Goal: Task Accomplishment & Management: Manage account settings

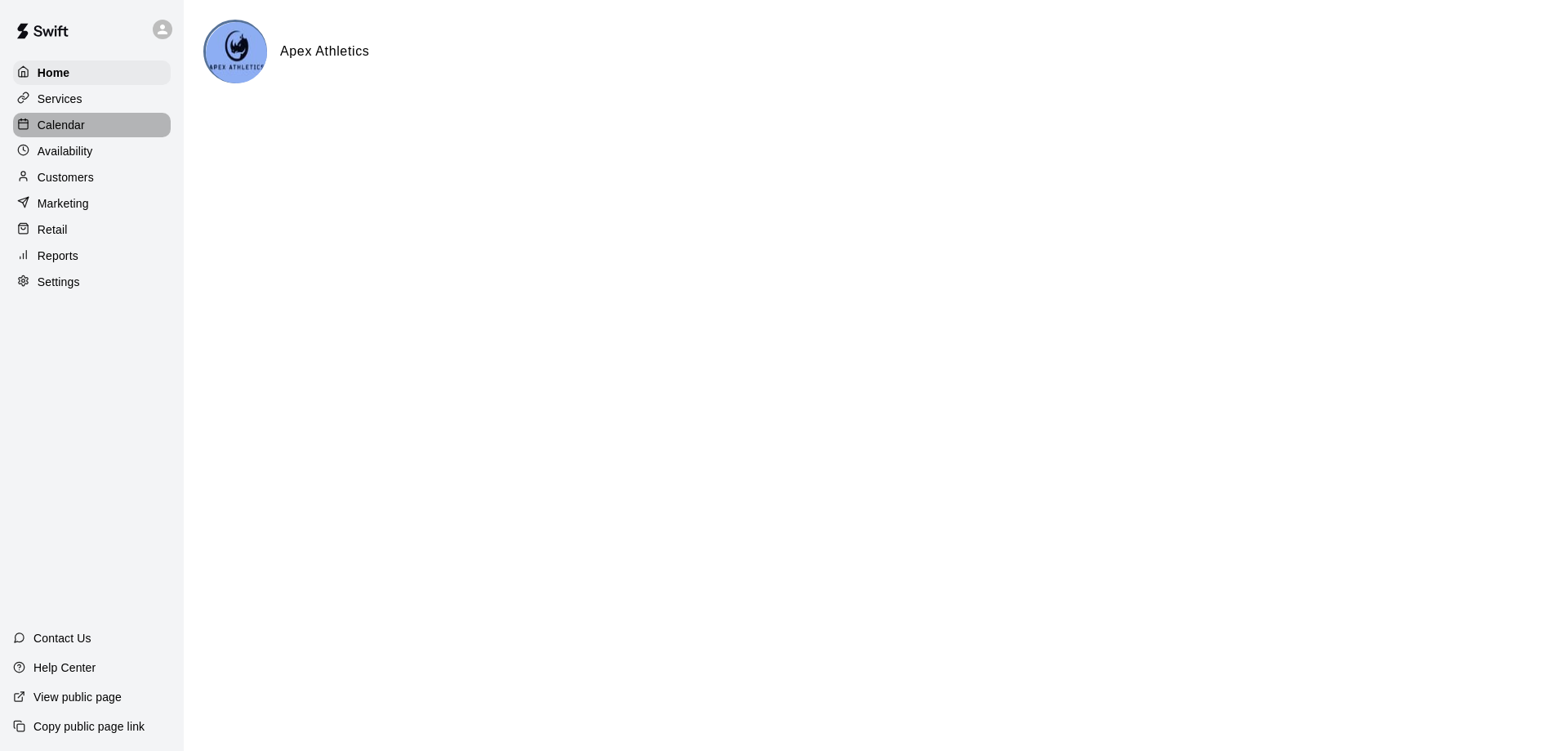
click at [40, 126] on p "Calendar" at bounding box center [61, 124] width 47 height 16
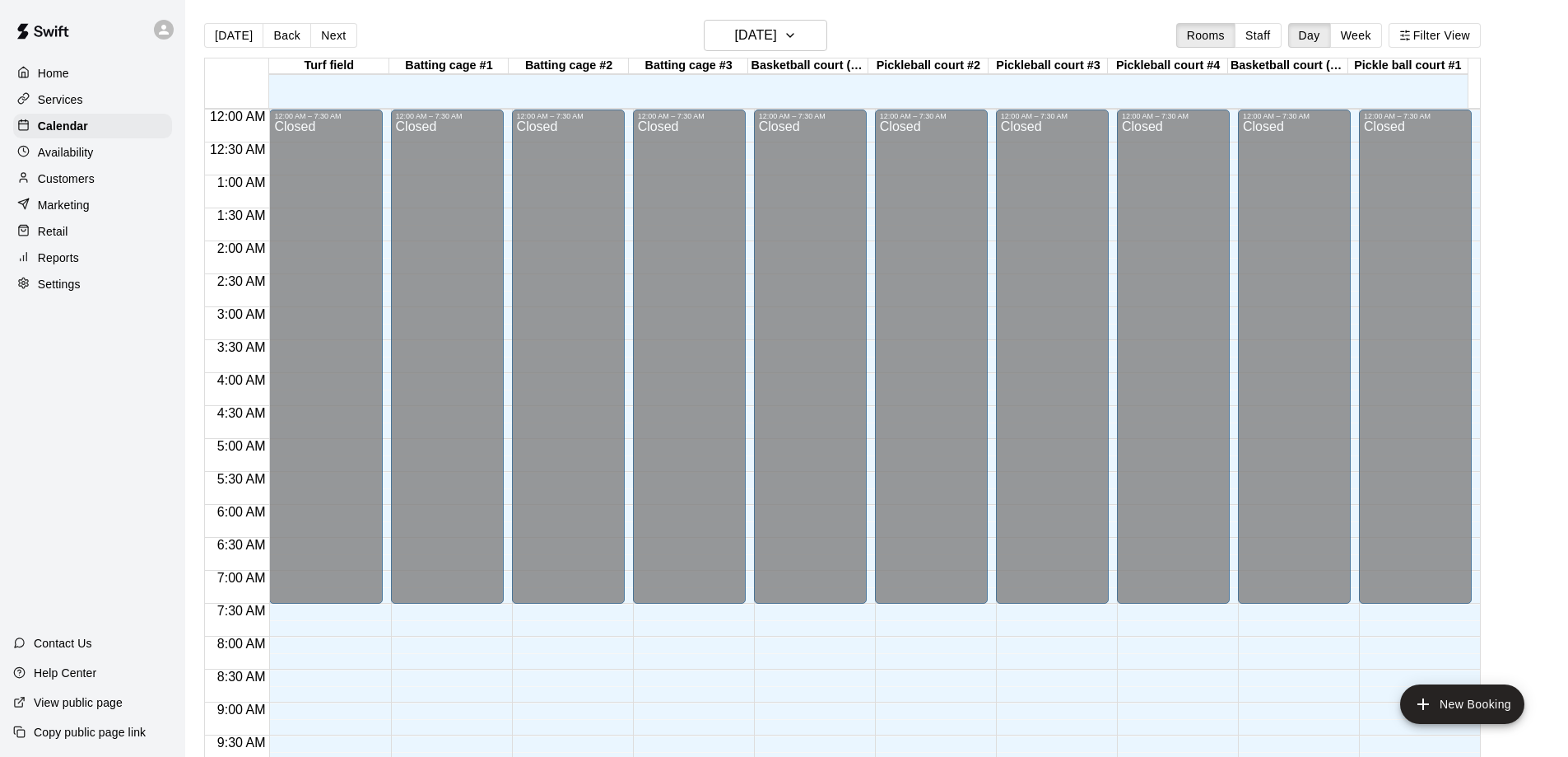
scroll to position [848, 0]
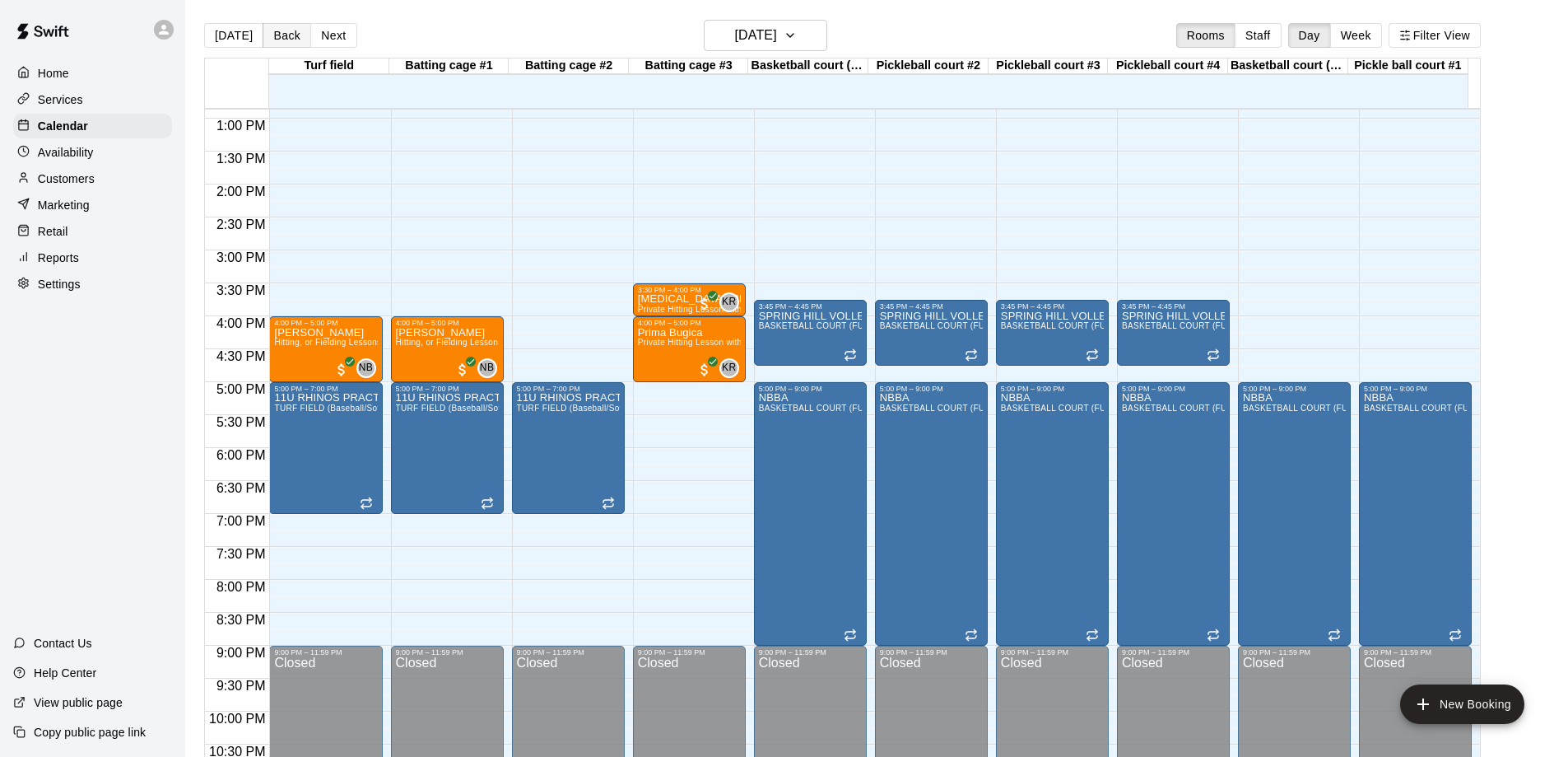
click at [281, 38] on button "Back" at bounding box center [286, 35] width 48 height 25
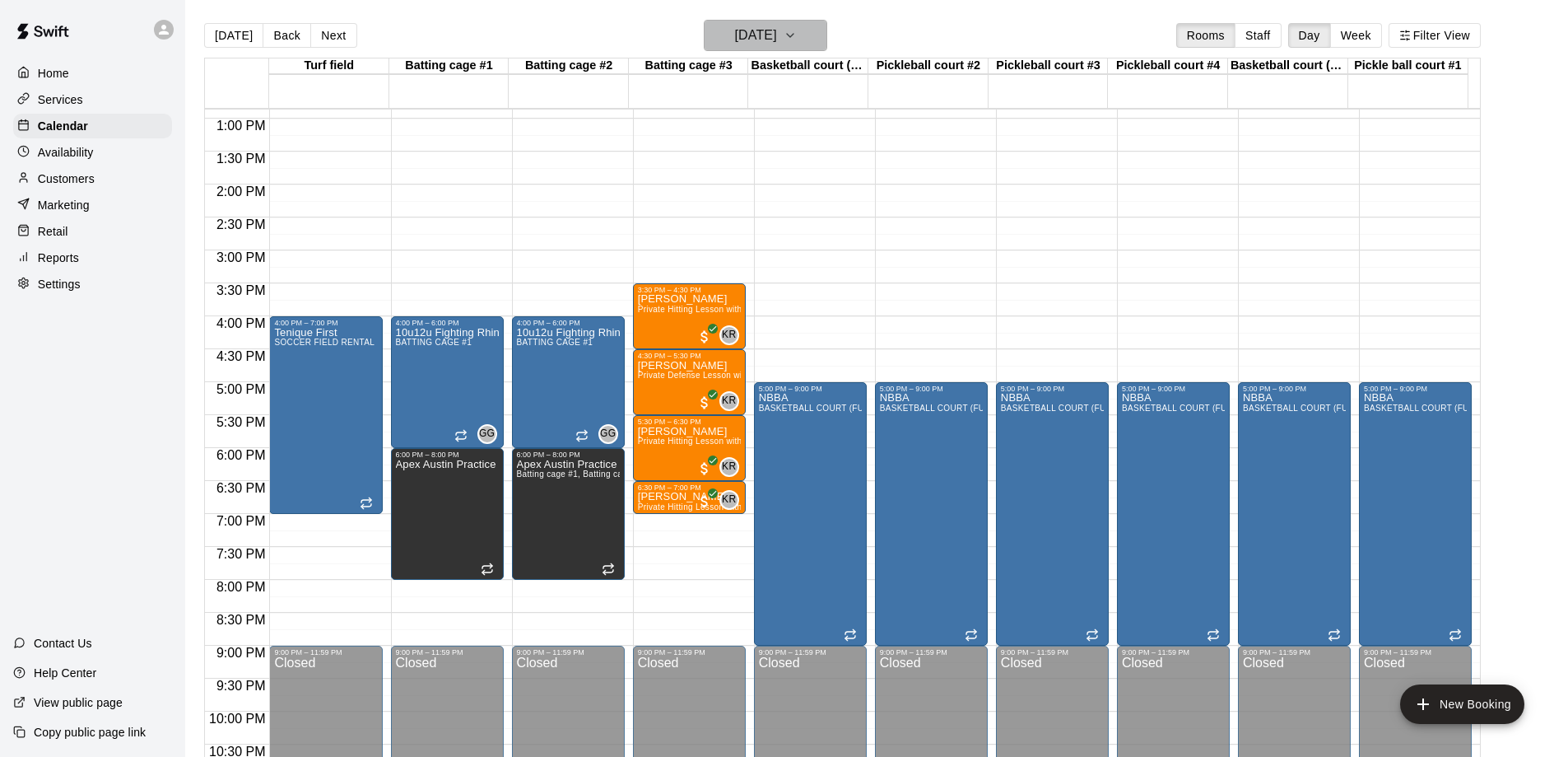
click at [793, 35] on icon "button" at bounding box center [790, 35] width 7 height 3
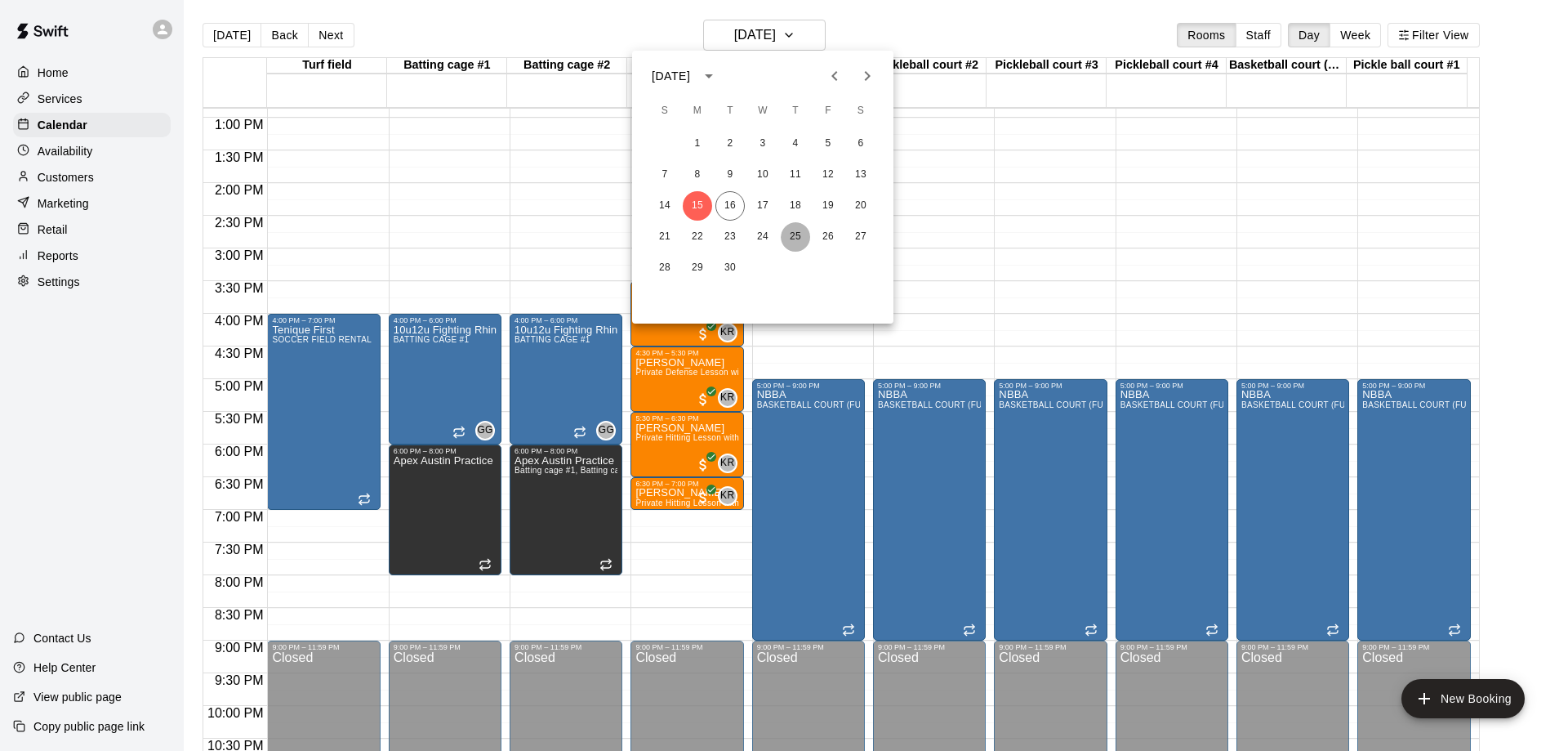
click at [794, 235] on button "25" at bounding box center [795, 237] width 29 height 29
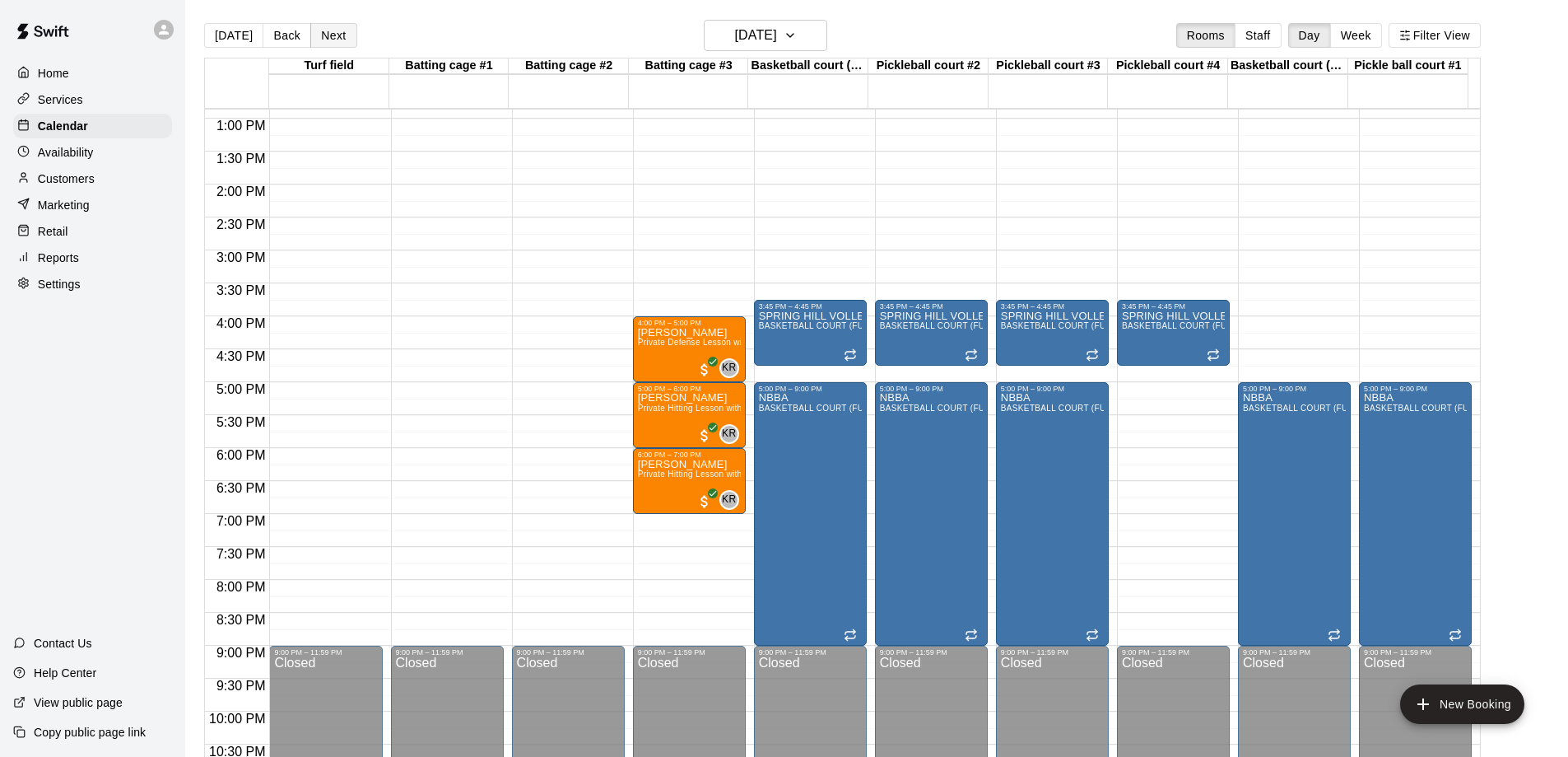
click at [330, 35] on button "Next" at bounding box center [333, 35] width 46 height 25
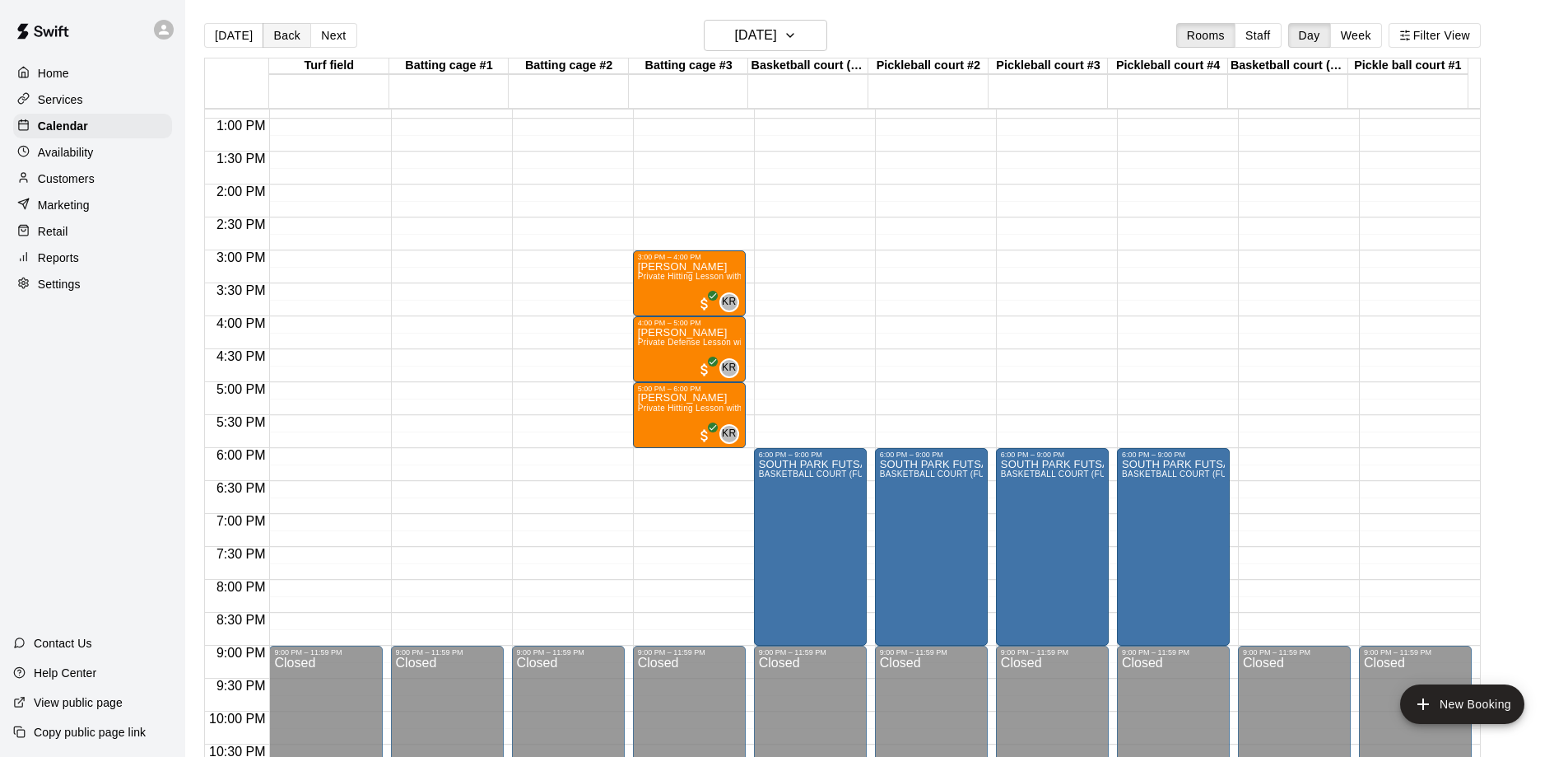
click at [278, 41] on button "Back" at bounding box center [286, 35] width 48 height 25
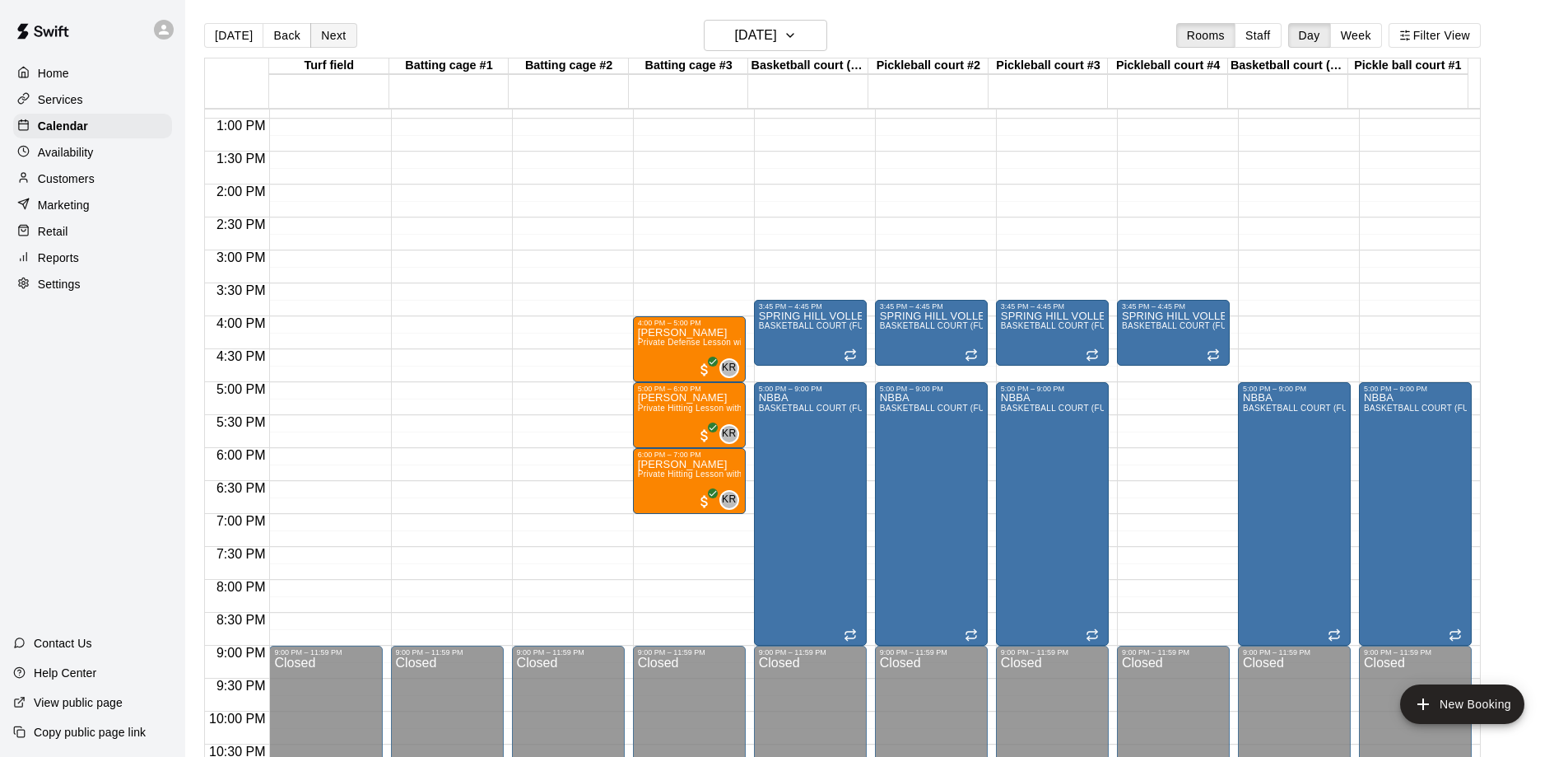
click at [332, 35] on button "Next" at bounding box center [333, 35] width 46 height 25
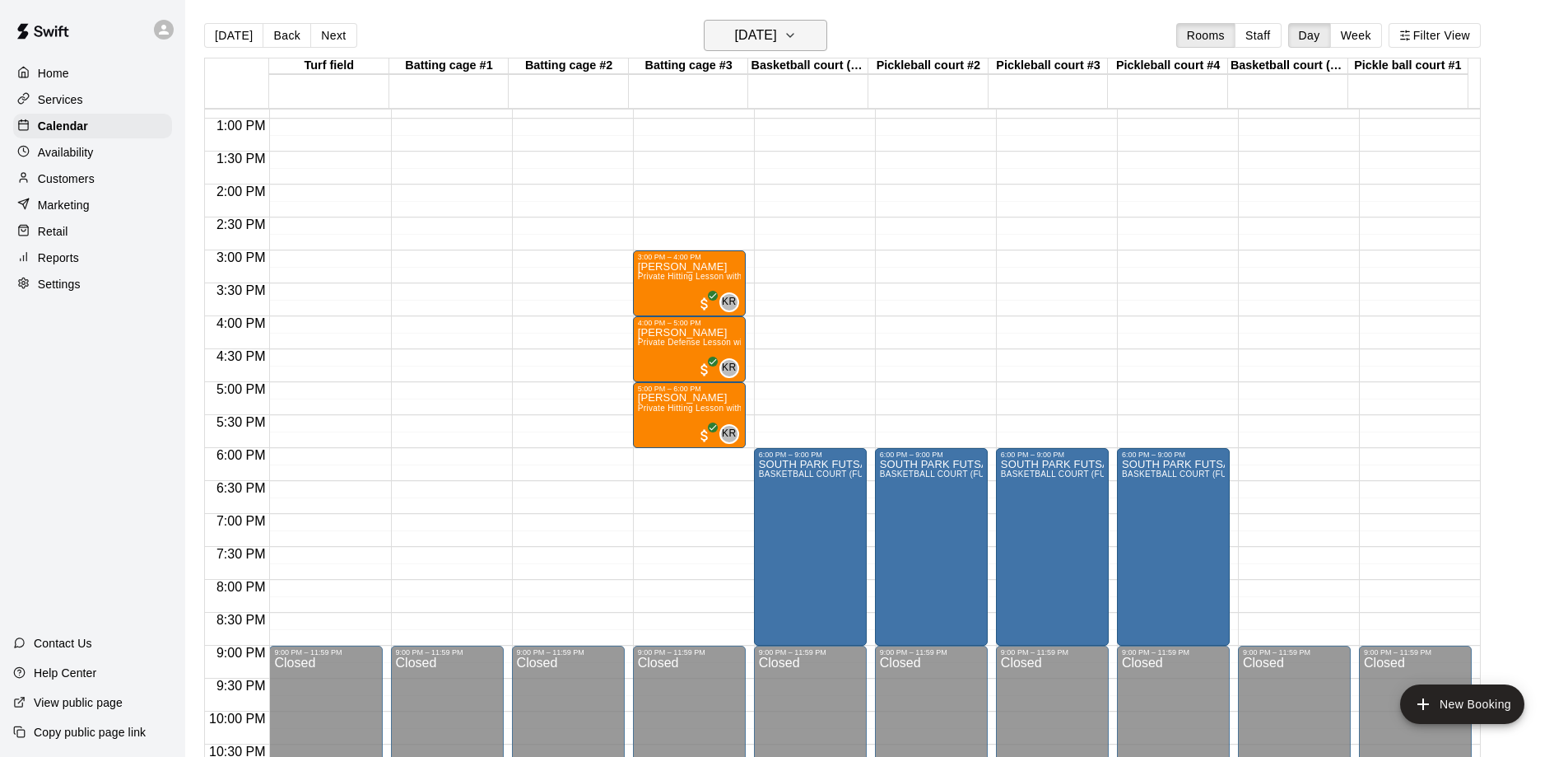
click at [797, 42] on icon "button" at bounding box center [791, 35] width 13 height 20
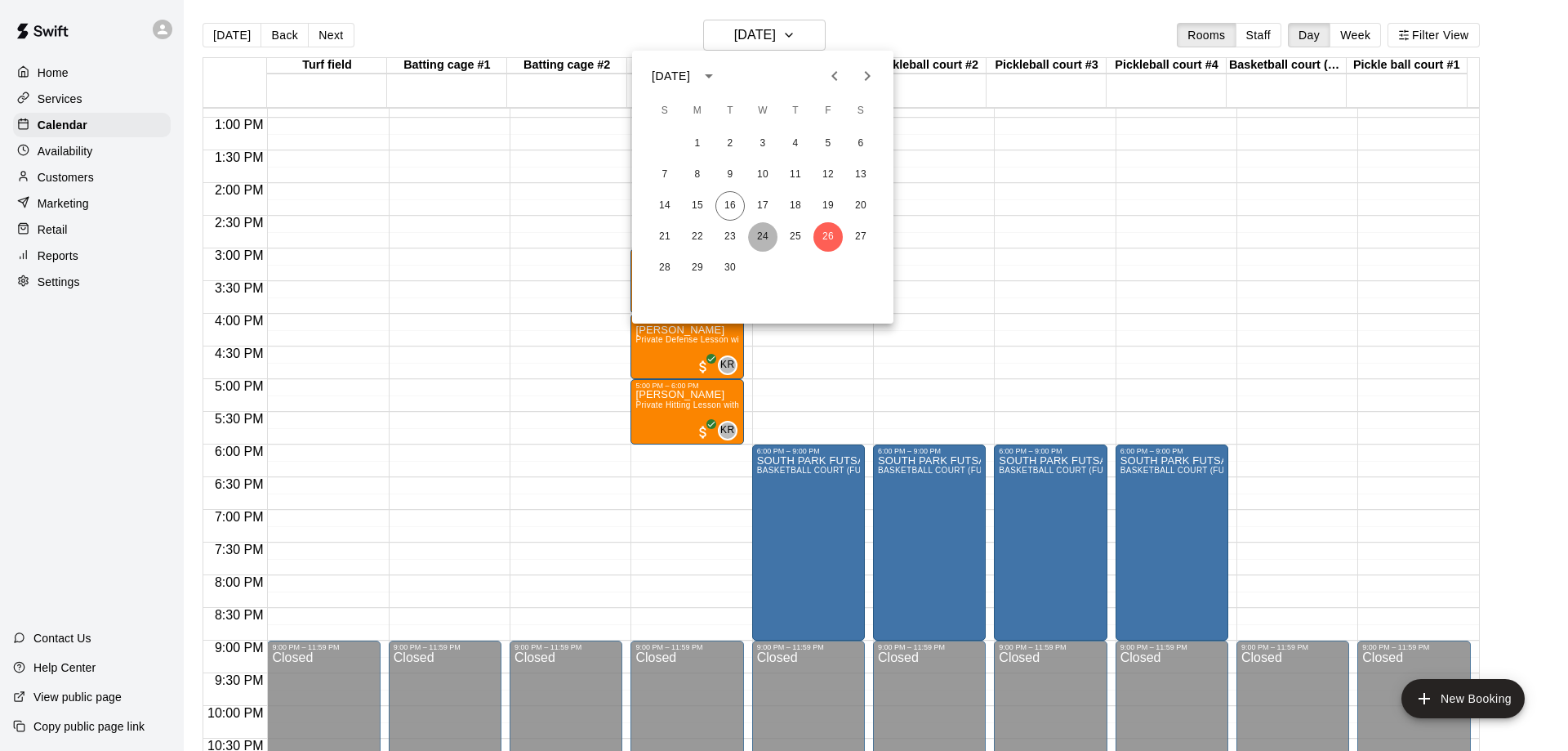
click at [761, 235] on button "24" at bounding box center [762, 237] width 29 height 29
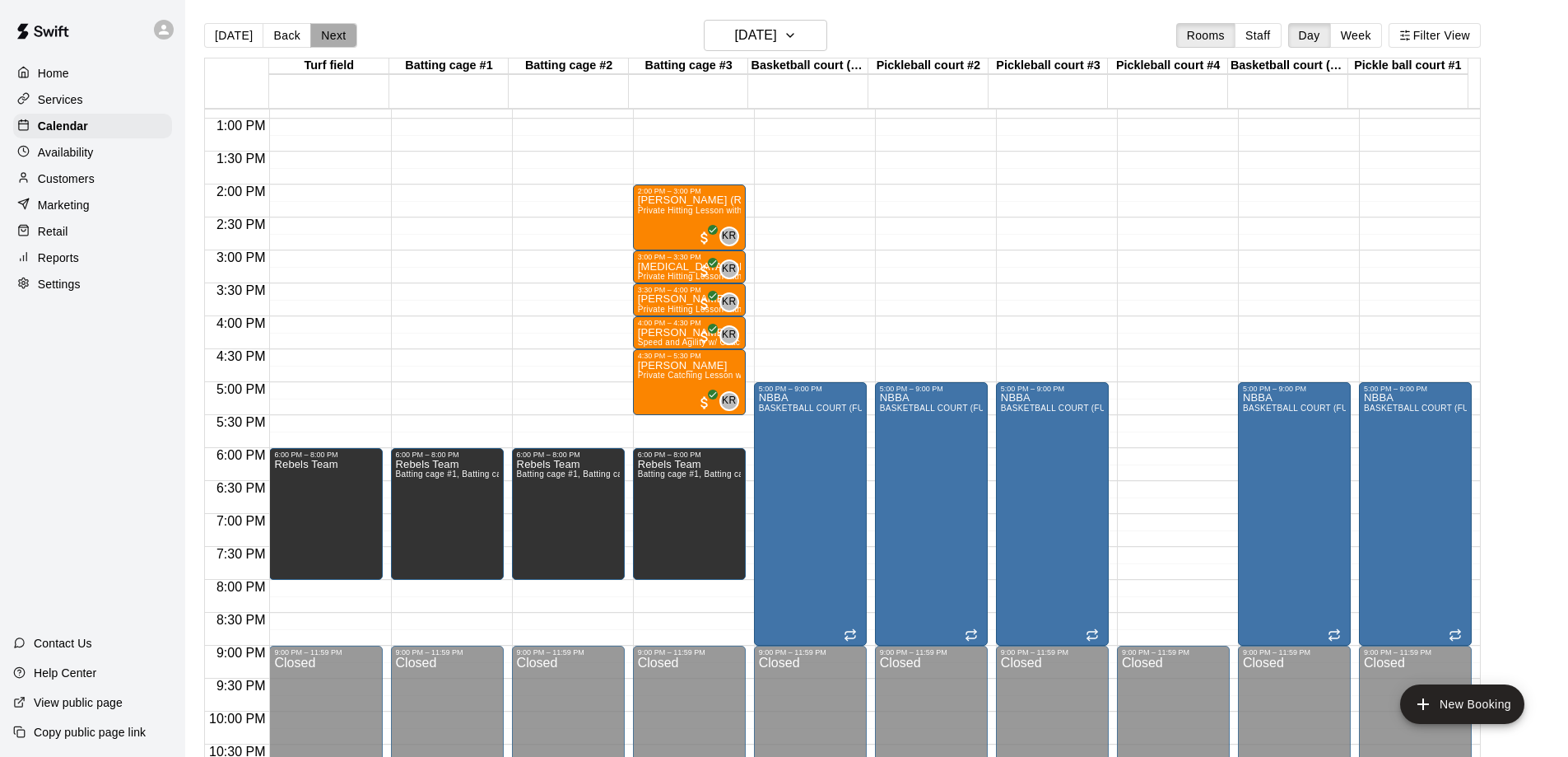
click at [329, 39] on button "Next" at bounding box center [333, 35] width 46 height 25
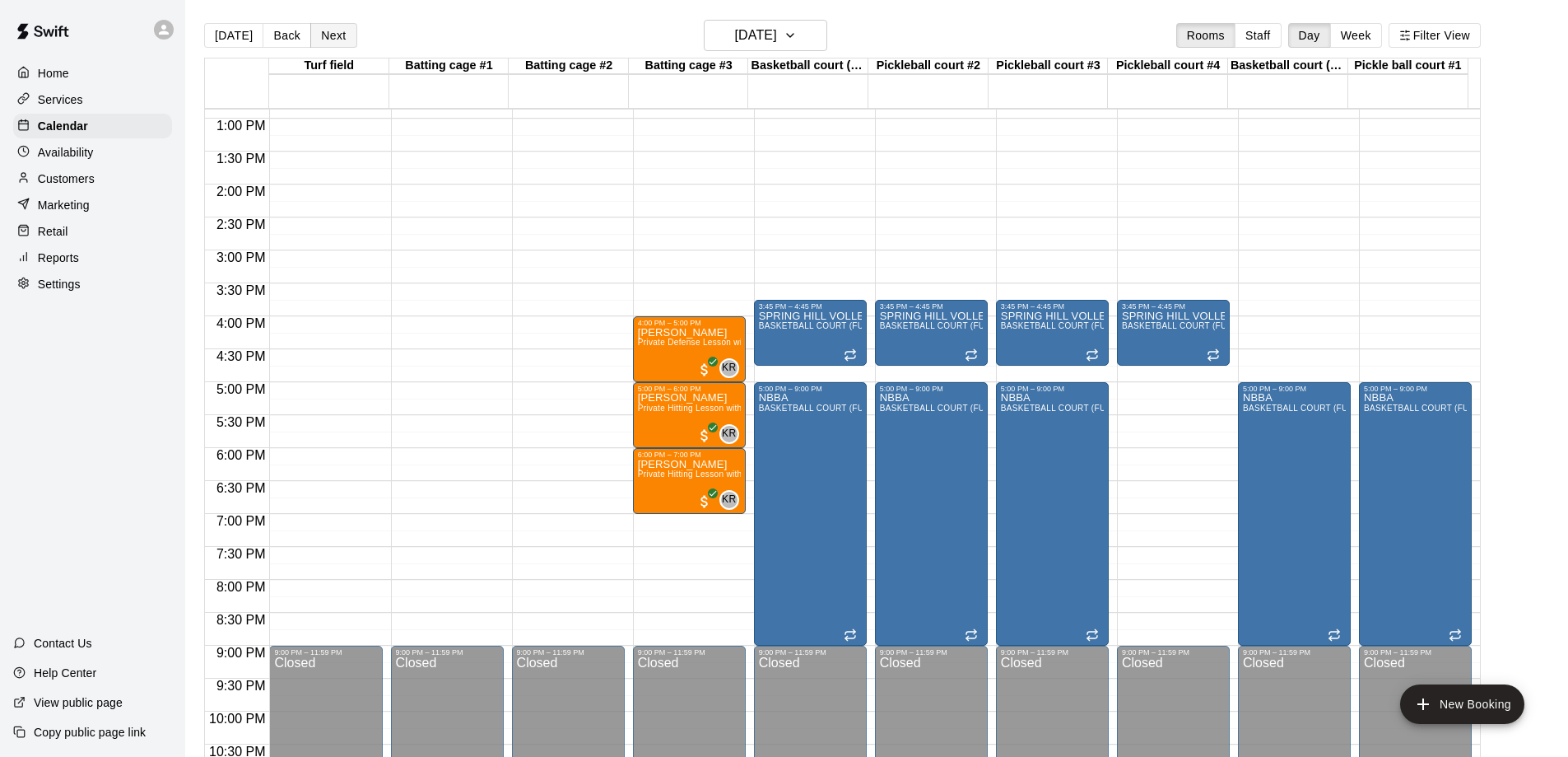
click at [329, 40] on button "Next" at bounding box center [333, 35] width 46 height 25
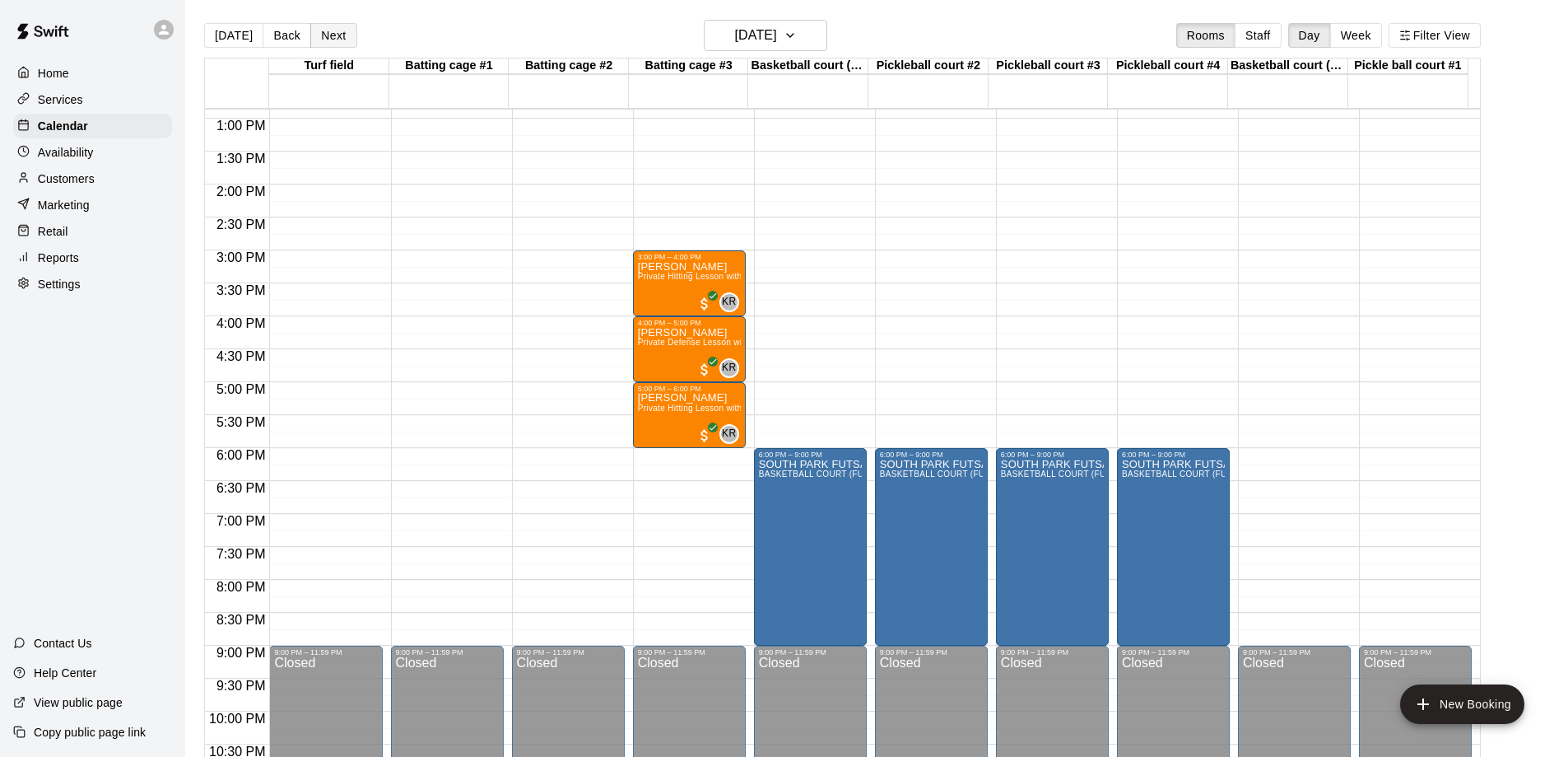
click at [329, 40] on button "Next" at bounding box center [333, 35] width 46 height 25
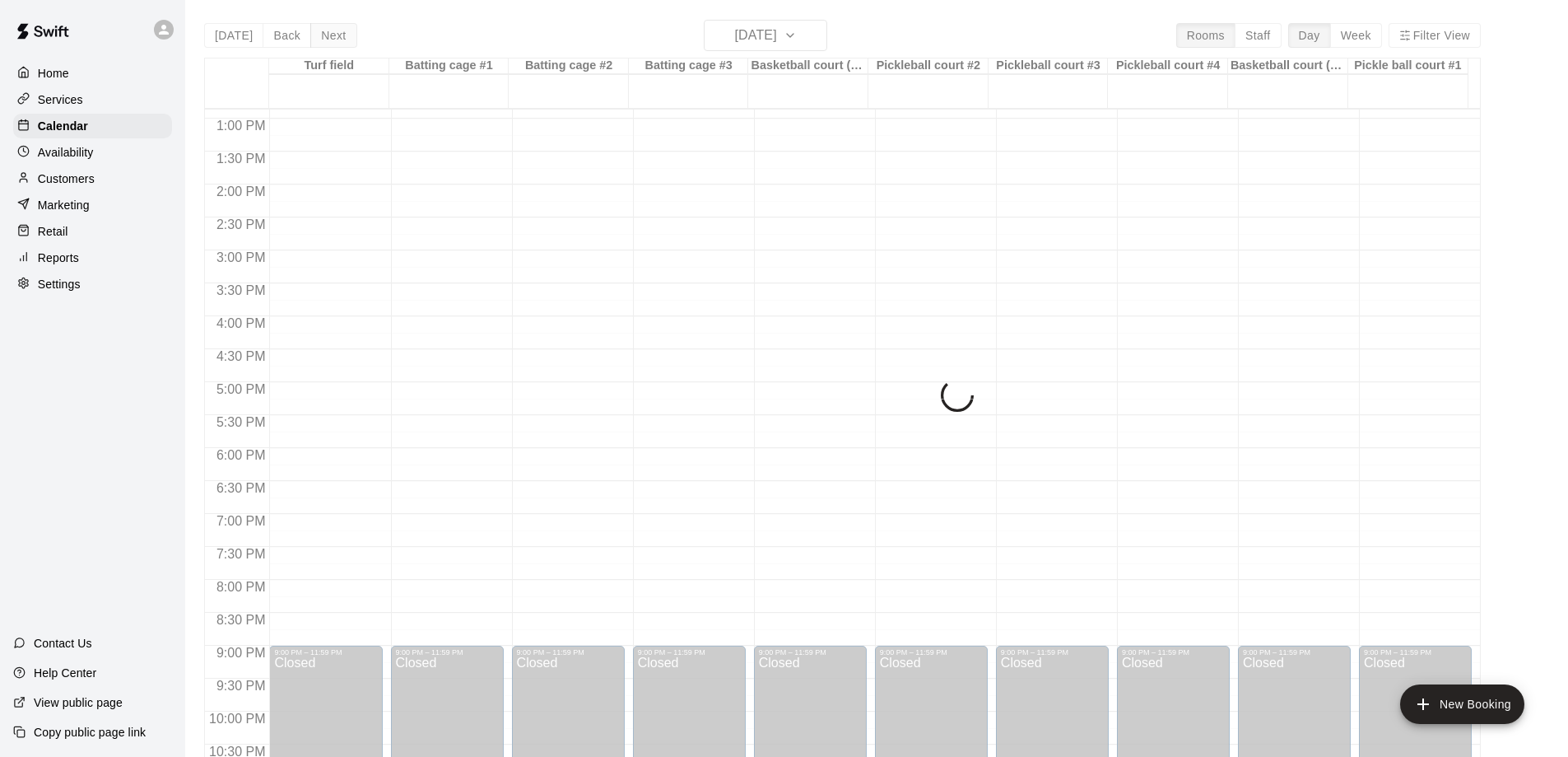
click at [329, 40] on div "[DATE] Back [DATE][DATE] Rooms Staff Day Week Filter View Turf field 27 Sat Bat…" at bounding box center [843, 398] width 1277 height 757
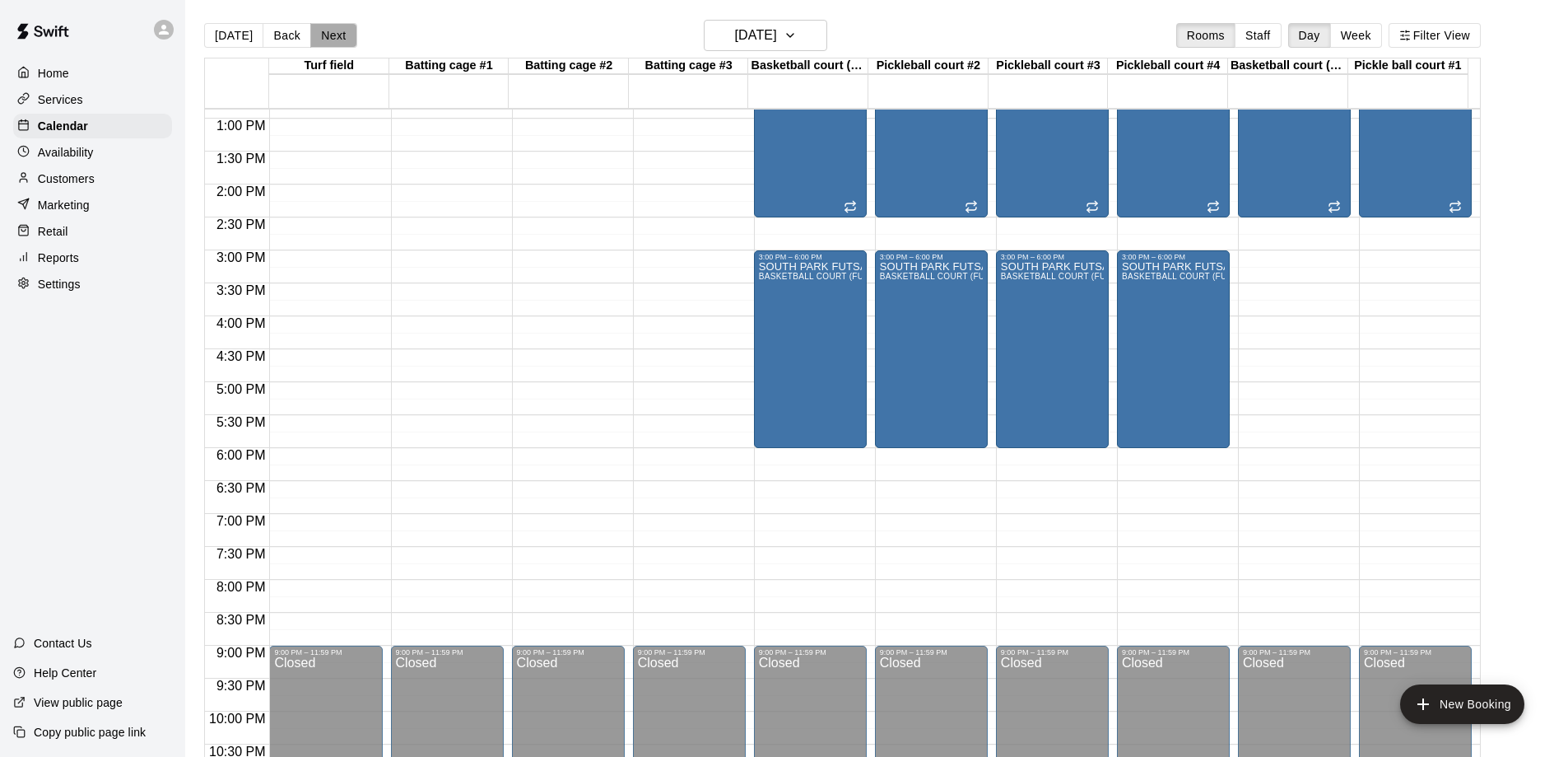
click at [329, 40] on button "Next" at bounding box center [333, 35] width 46 height 25
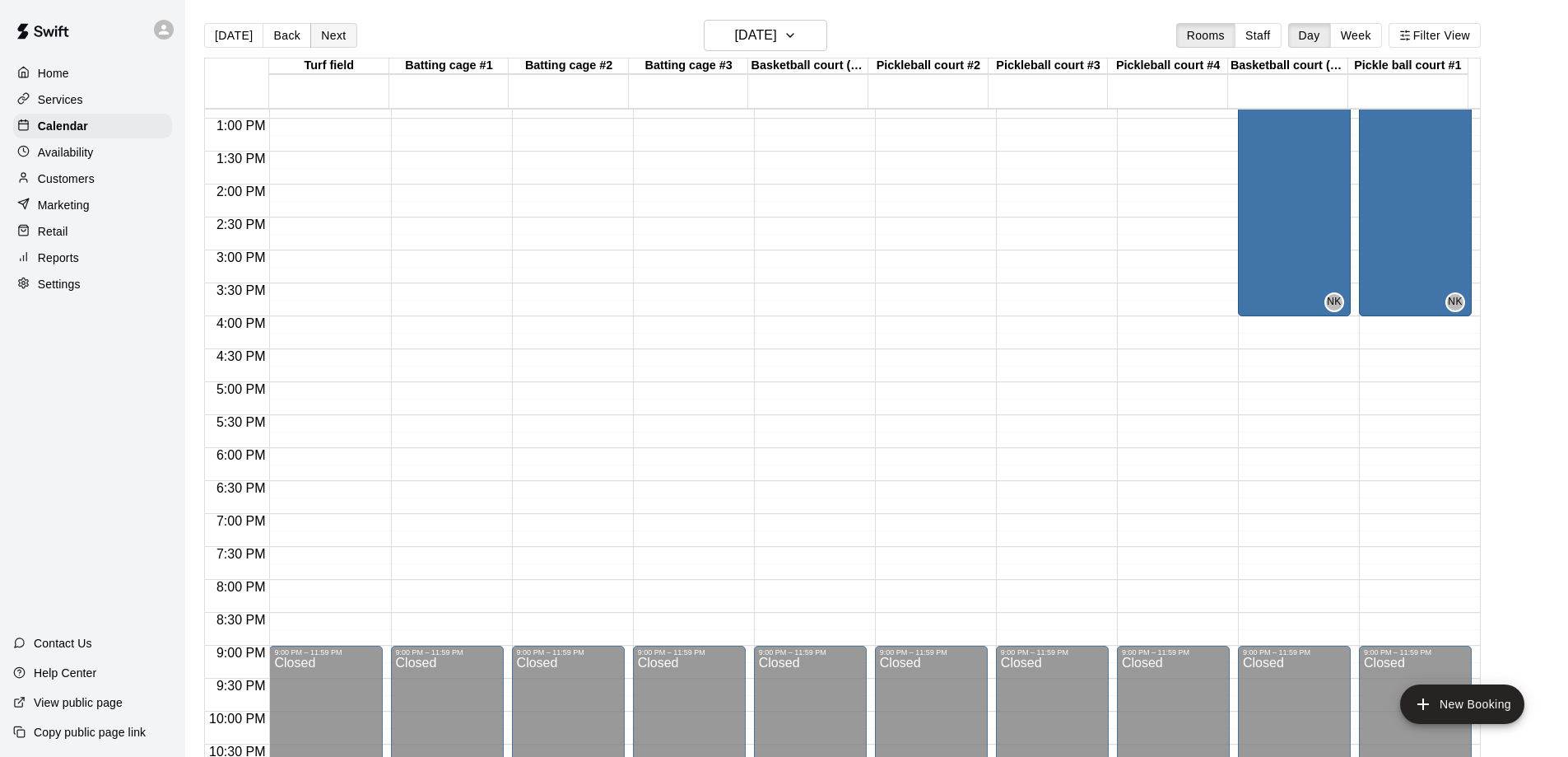
click at [329, 40] on button "Next" at bounding box center [333, 35] width 46 height 25
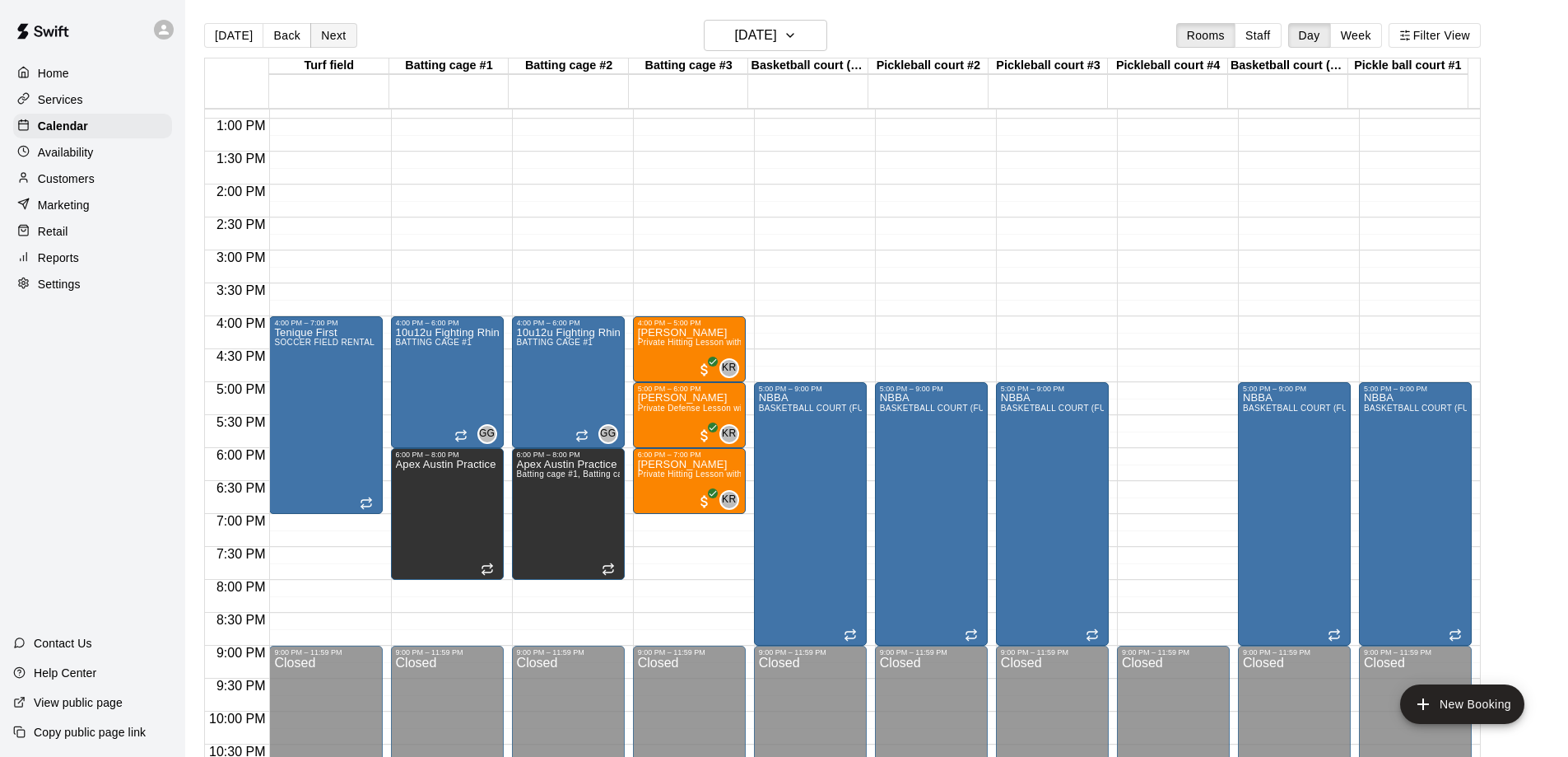
click at [330, 32] on button "Next" at bounding box center [333, 35] width 46 height 25
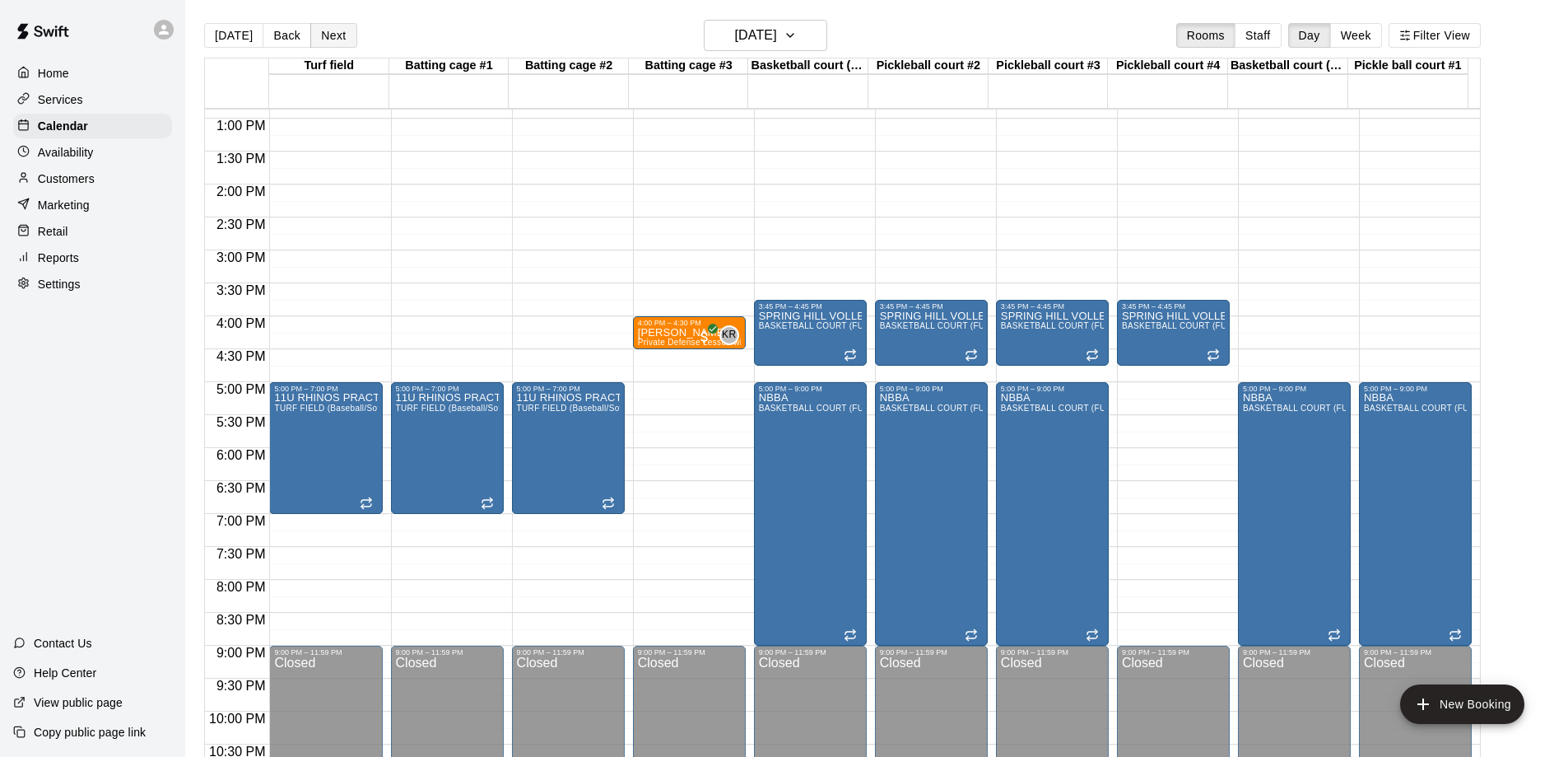
click at [330, 32] on button "Next" at bounding box center [333, 35] width 46 height 25
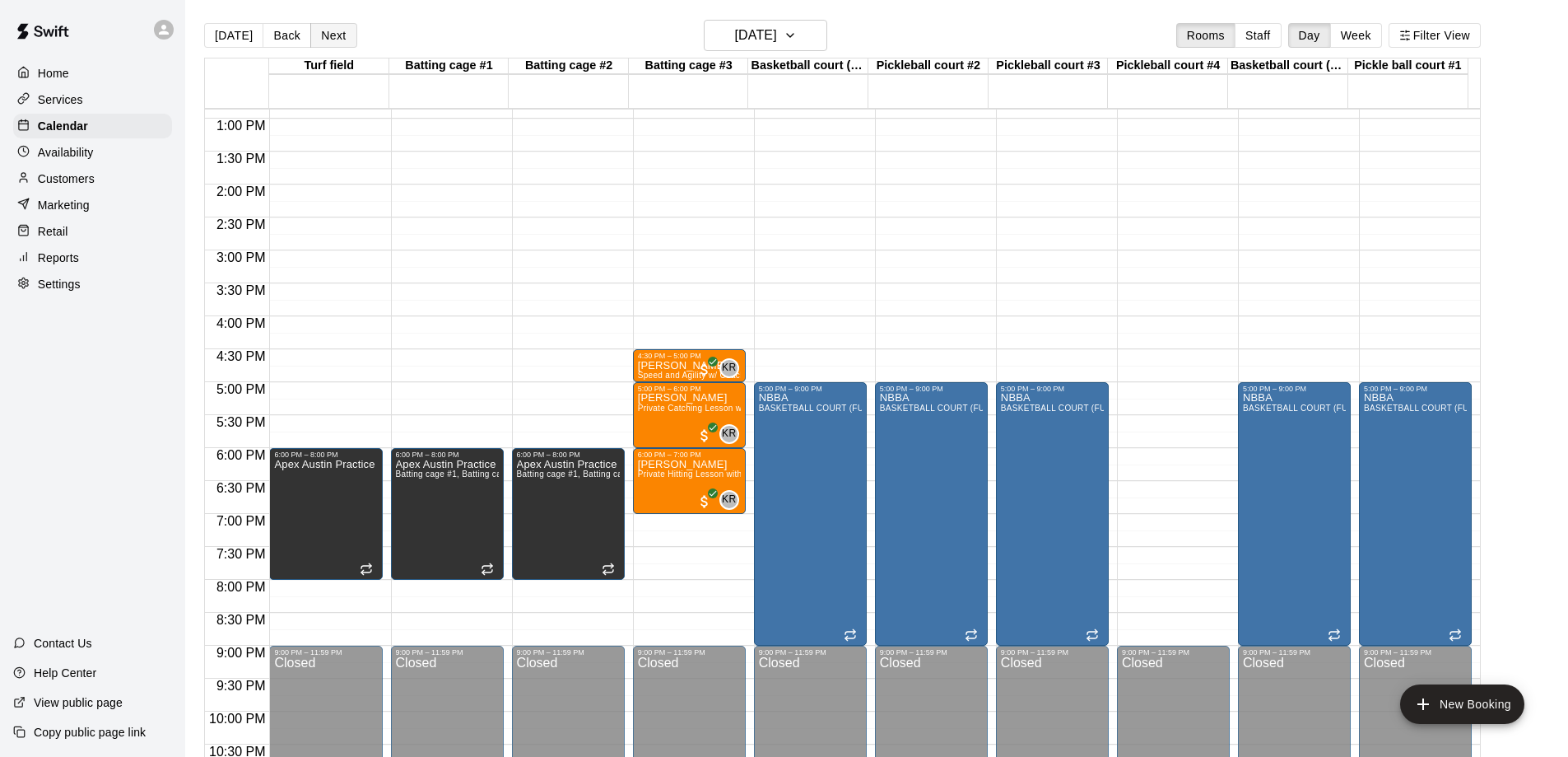
click at [330, 32] on button "Next" at bounding box center [333, 35] width 46 height 25
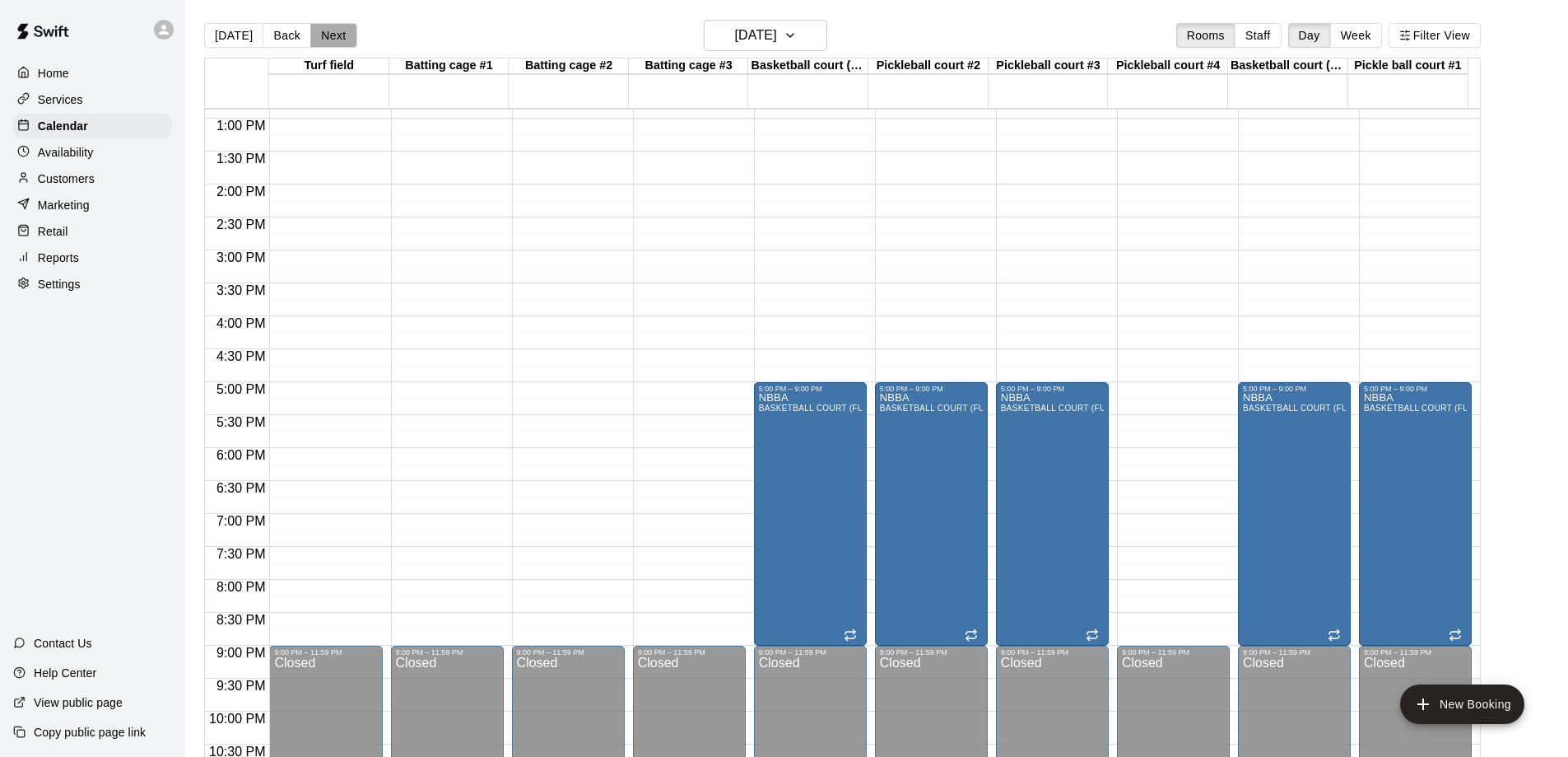
click at [330, 32] on button "Next" at bounding box center [333, 35] width 46 height 25
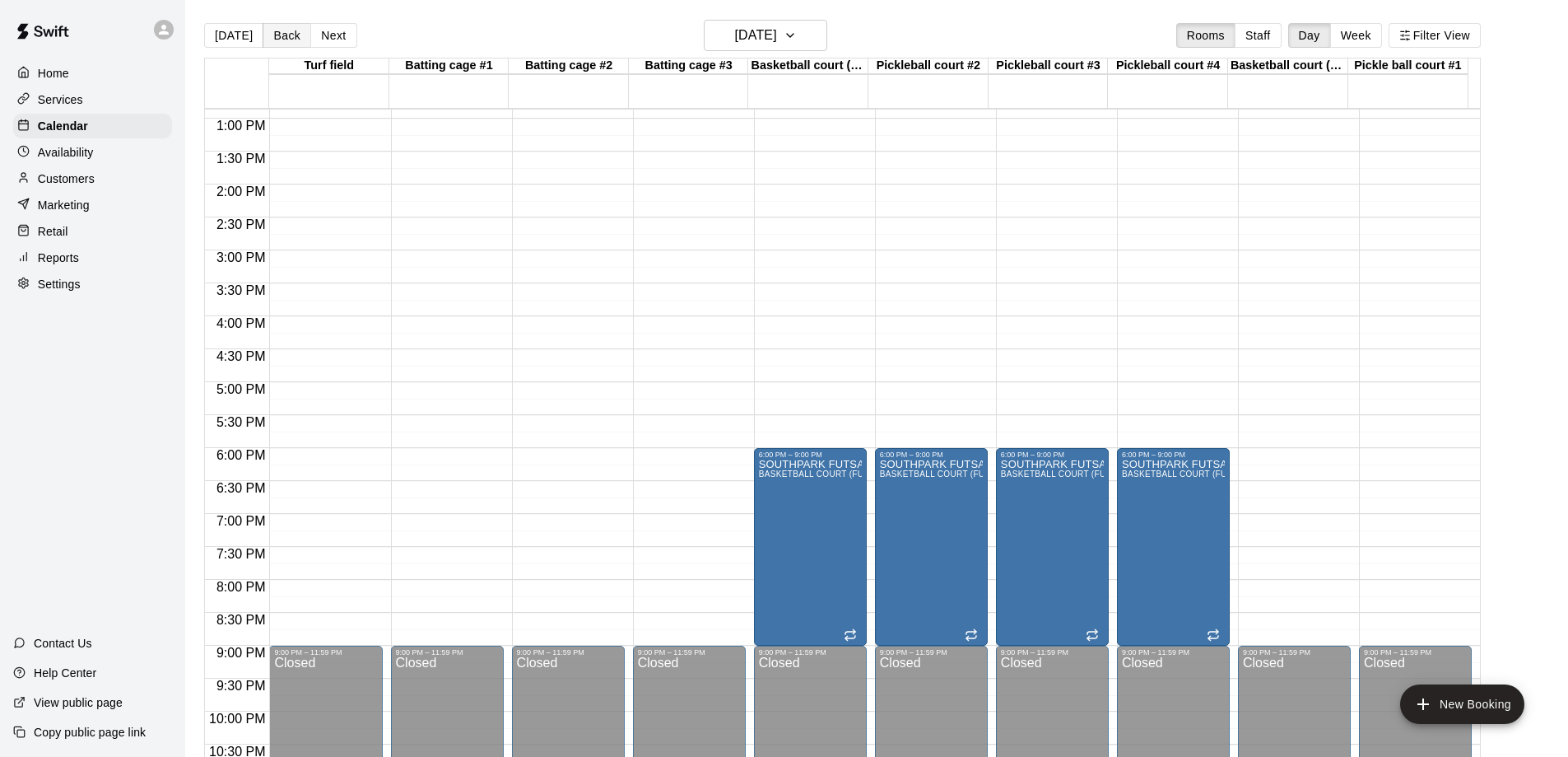
click at [272, 35] on button "Back" at bounding box center [286, 35] width 48 height 25
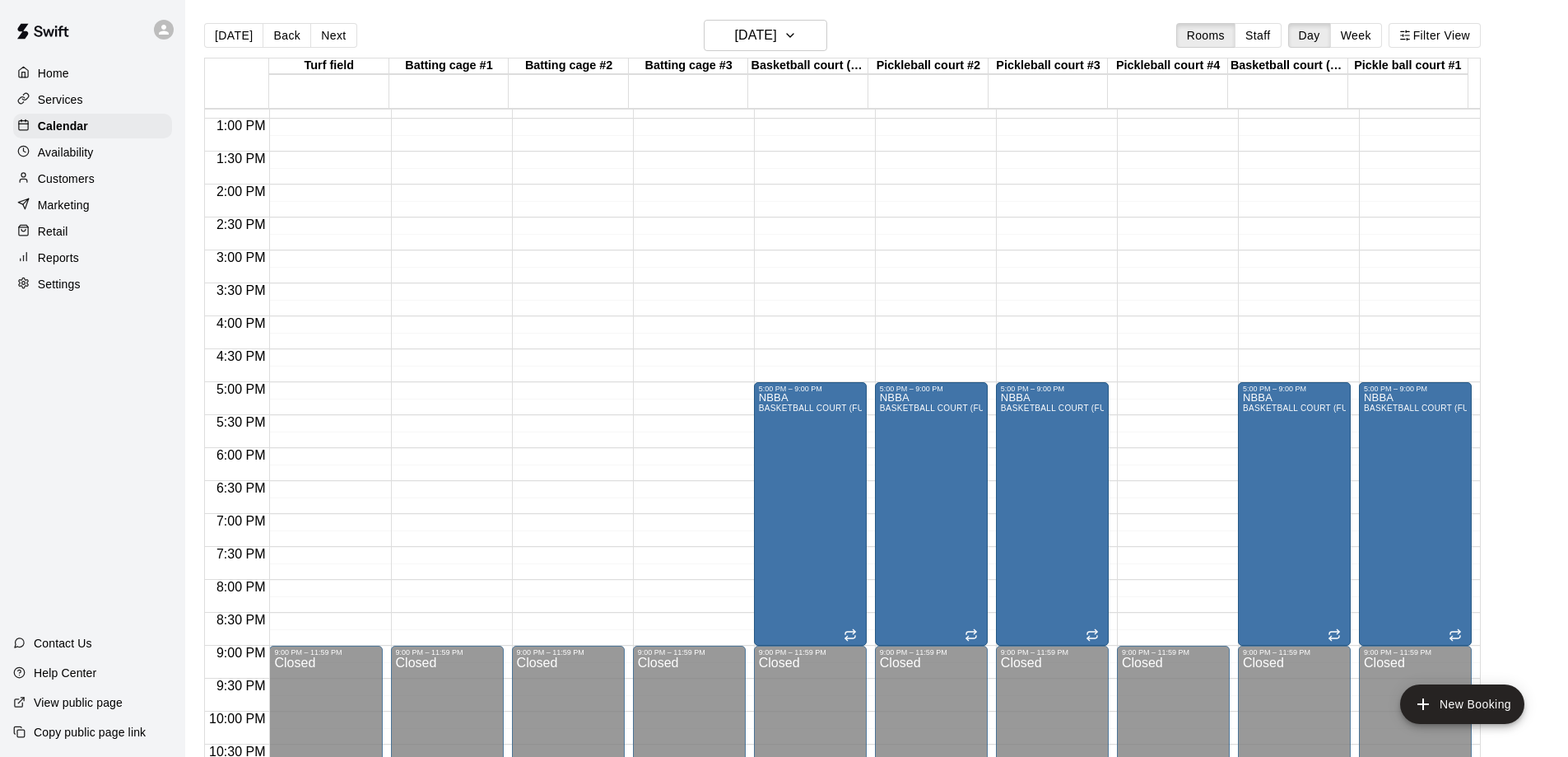
drag, startPoint x: 237, startPoint y: 30, endPoint x: 261, endPoint y: 36, distance: 24.7
click at [237, 34] on button "[DATE]" at bounding box center [234, 35] width 60 height 25
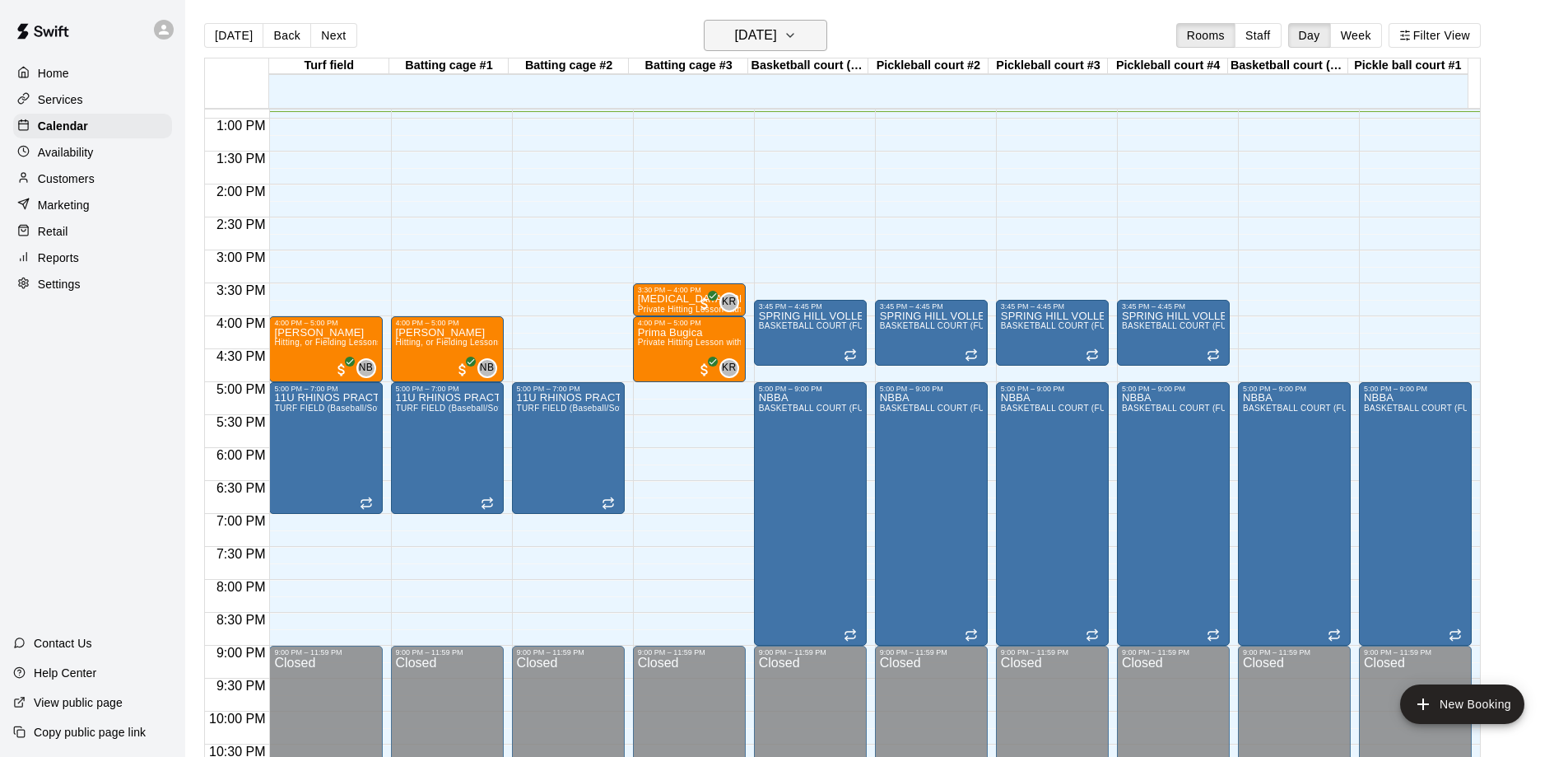
click at [793, 36] on icon "button" at bounding box center [790, 35] width 7 height 3
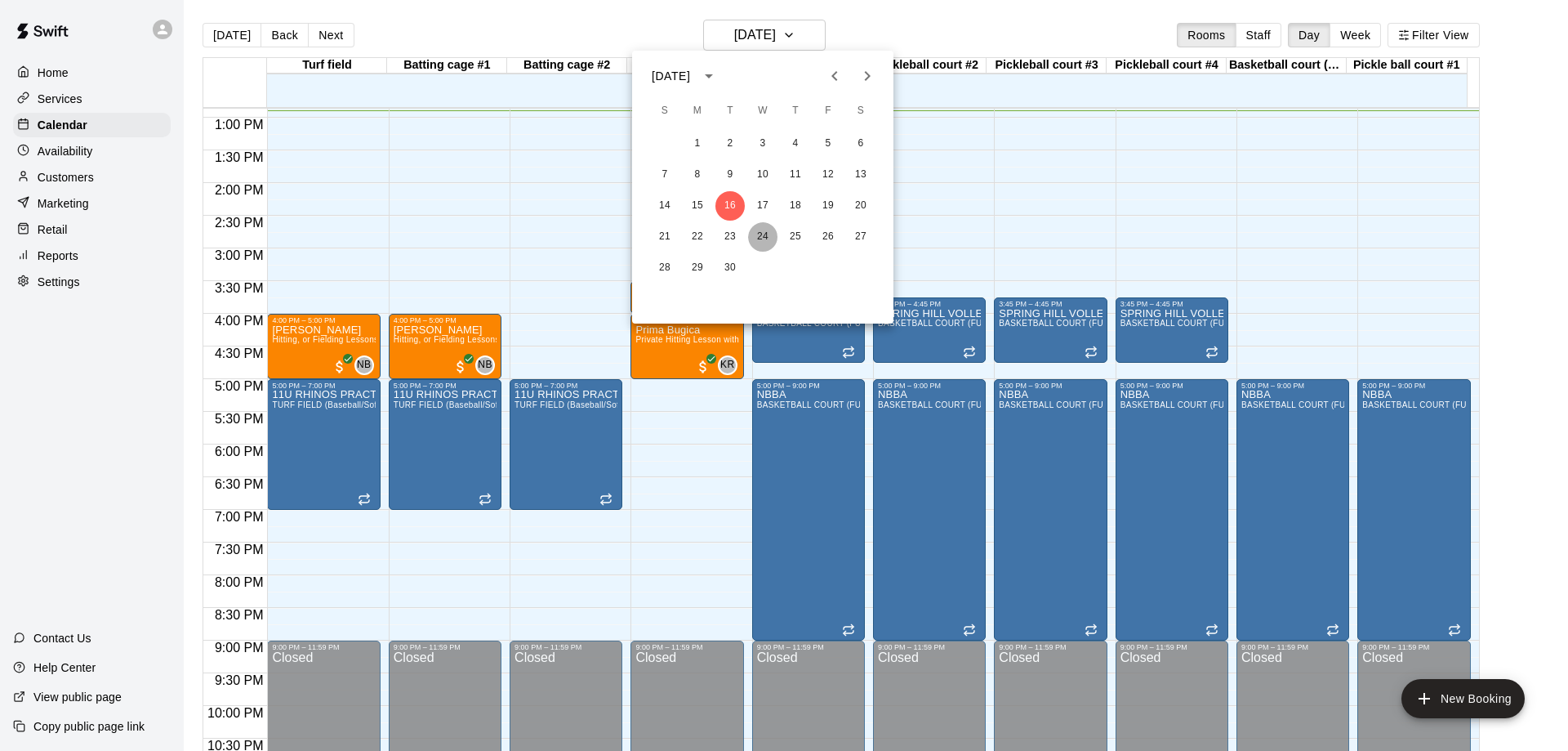
click at [763, 235] on button "24" at bounding box center [762, 237] width 29 height 29
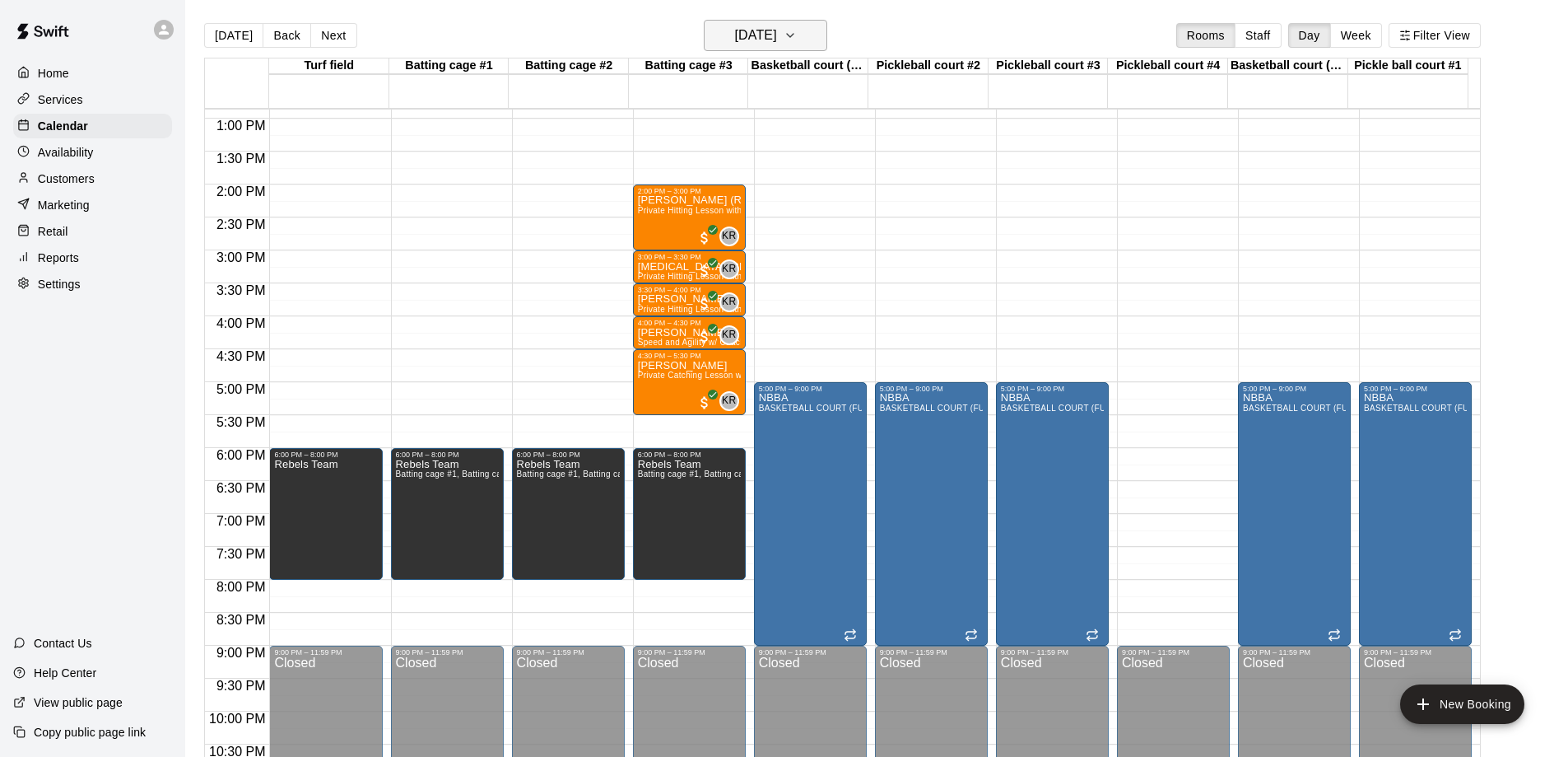
click at [797, 34] on icon "button" at bounding box center [791, 35] width 13 height 20
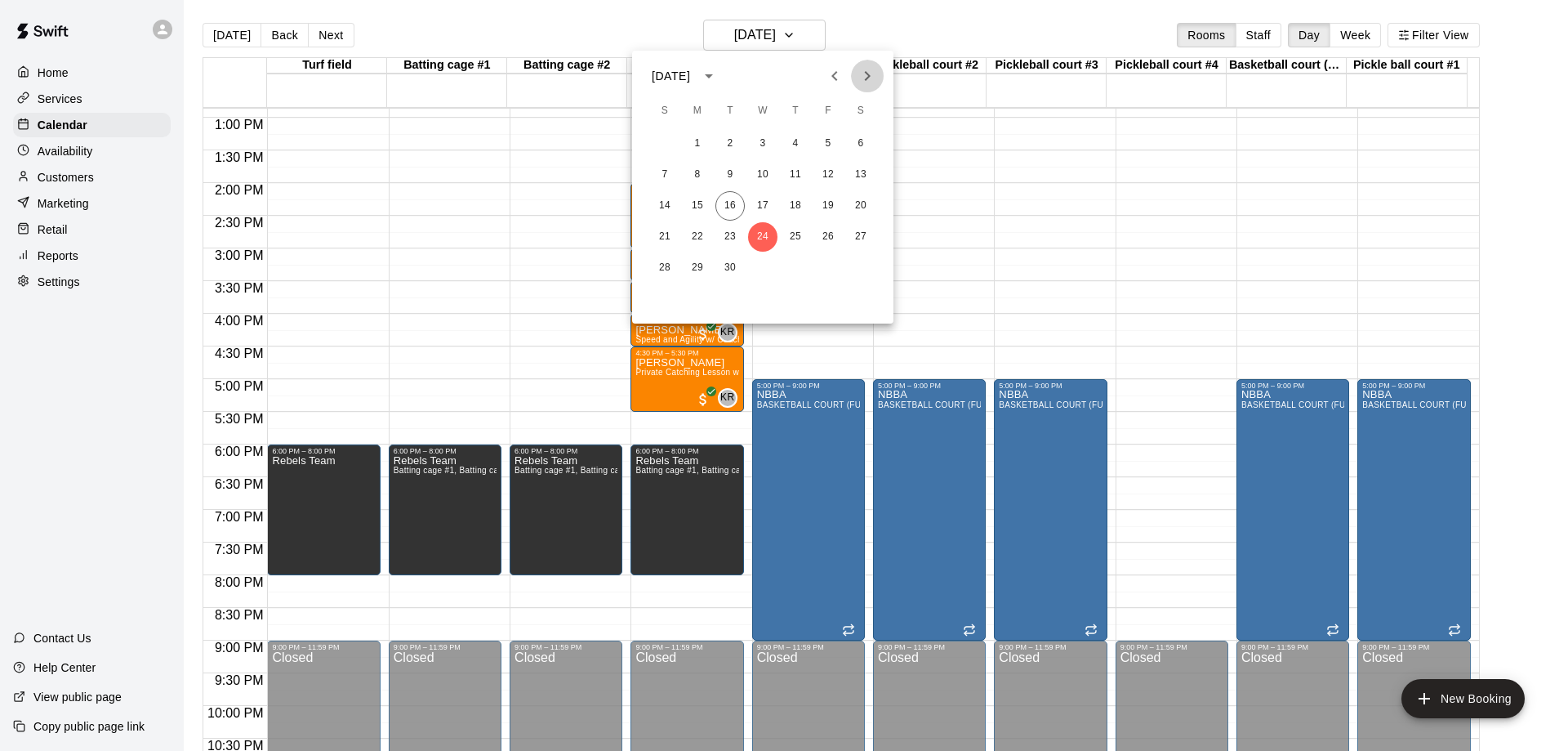
click at [871, 74] on icon "Next month" at bounding box center [867, 75] width 20 height 20
click at [797, 265] on button "27" at bounding box center [795, 268] width 29 height 29
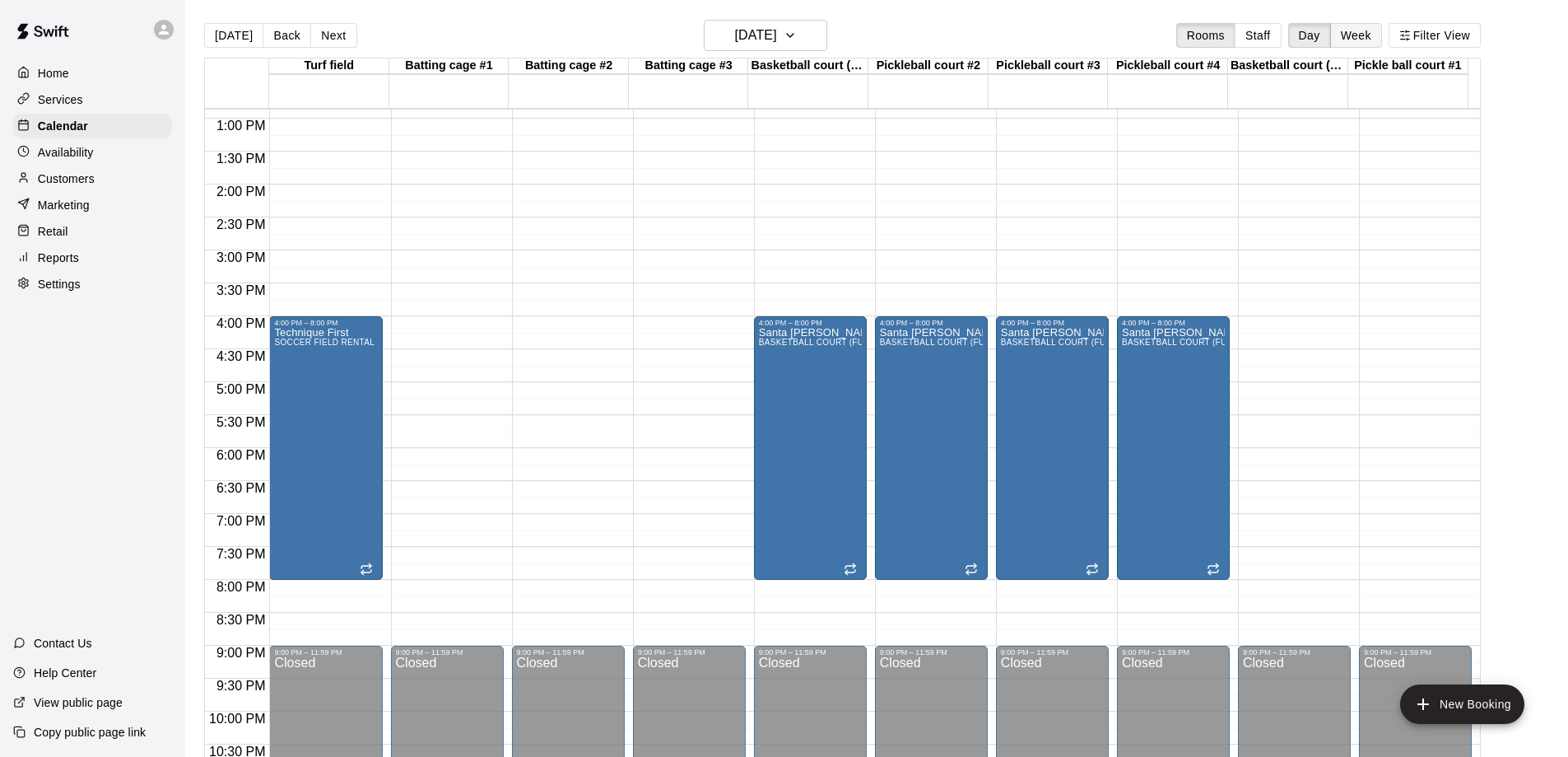
click at [1371, 27] on button "Week" at bounding box center [1356, 35] width 52 height 25
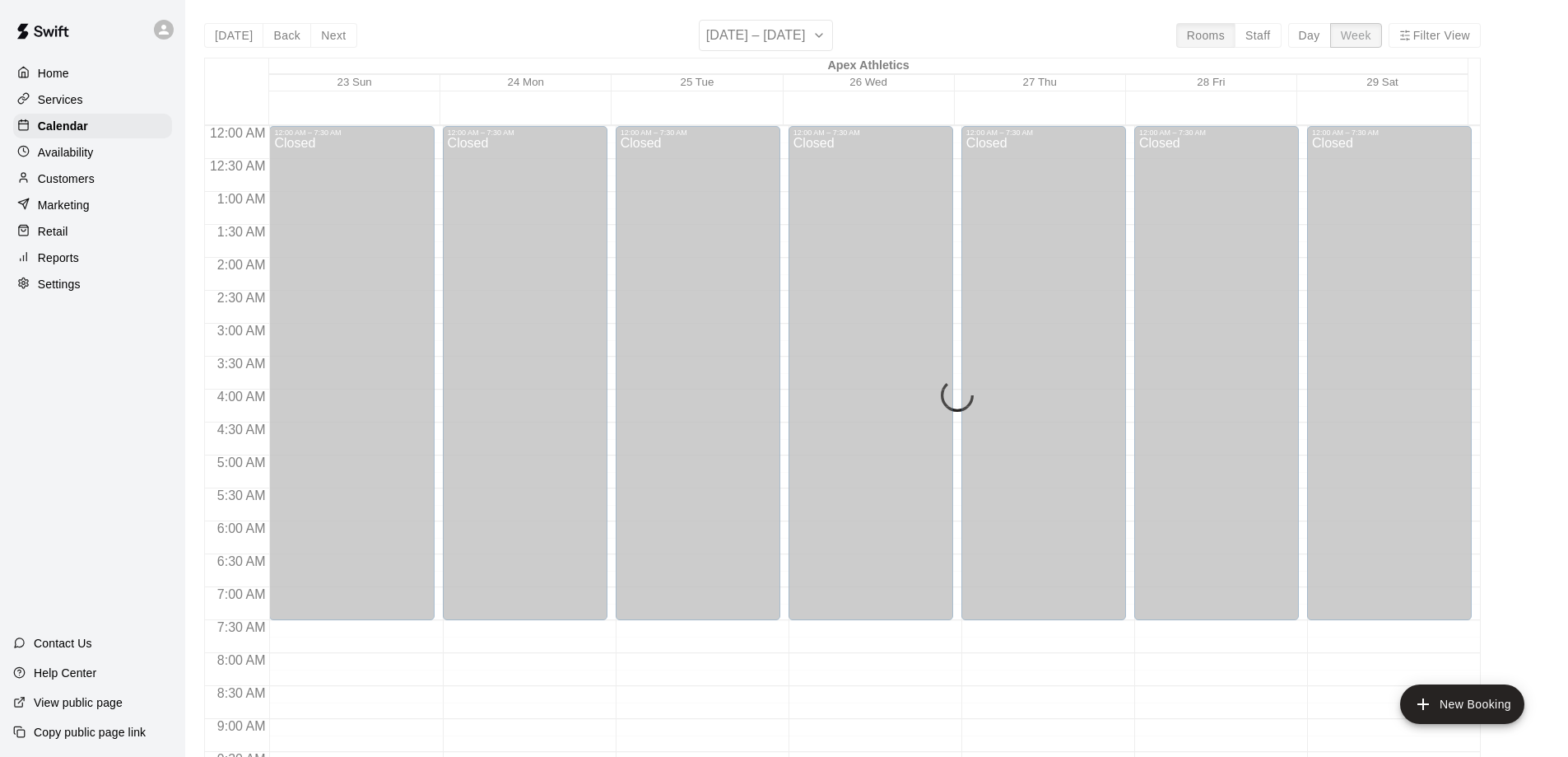
scroll to position [850, 0]
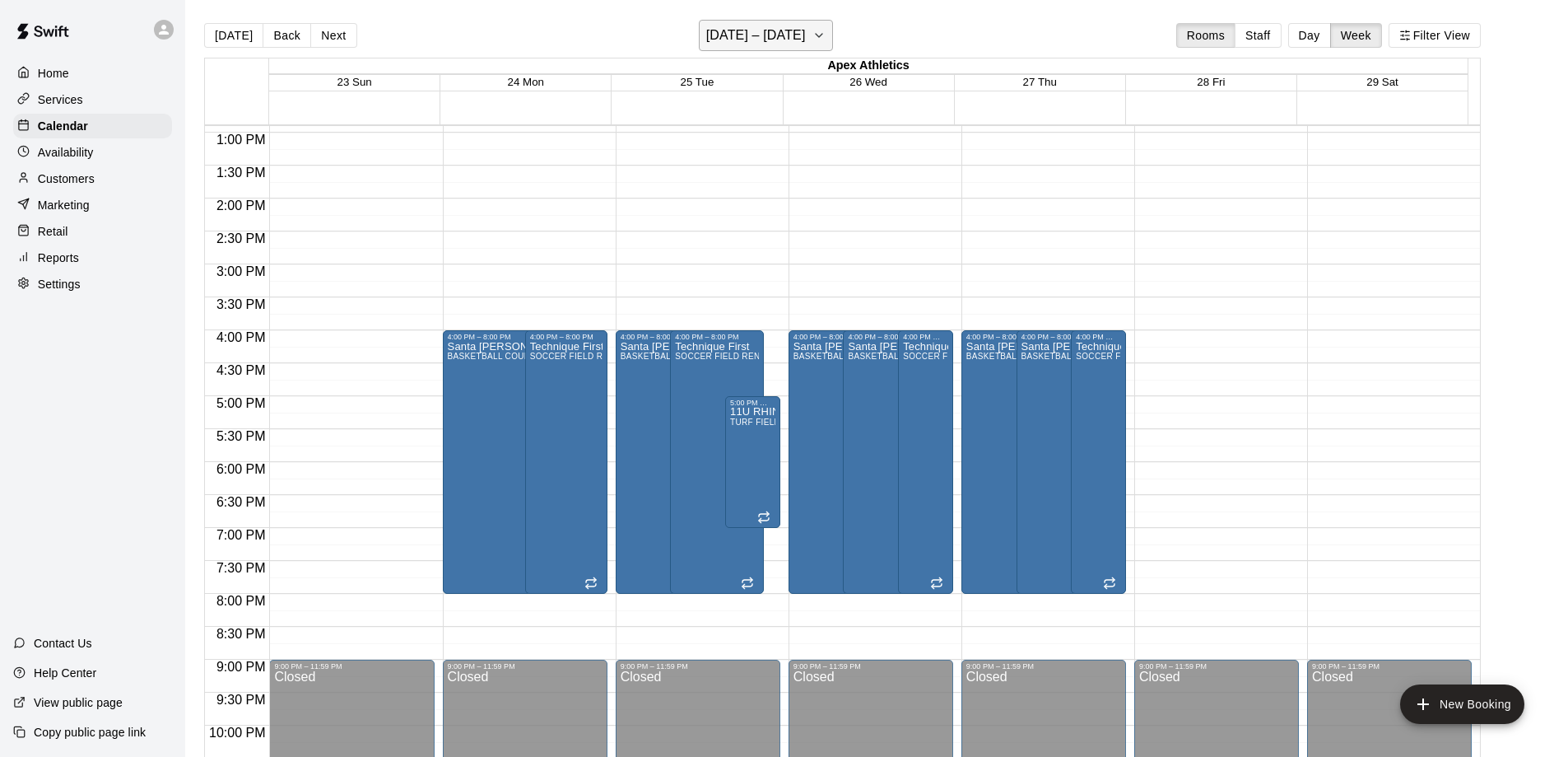
click at [826, 31] on icon "button" at bounding box center [819, 35] width 13 height 20
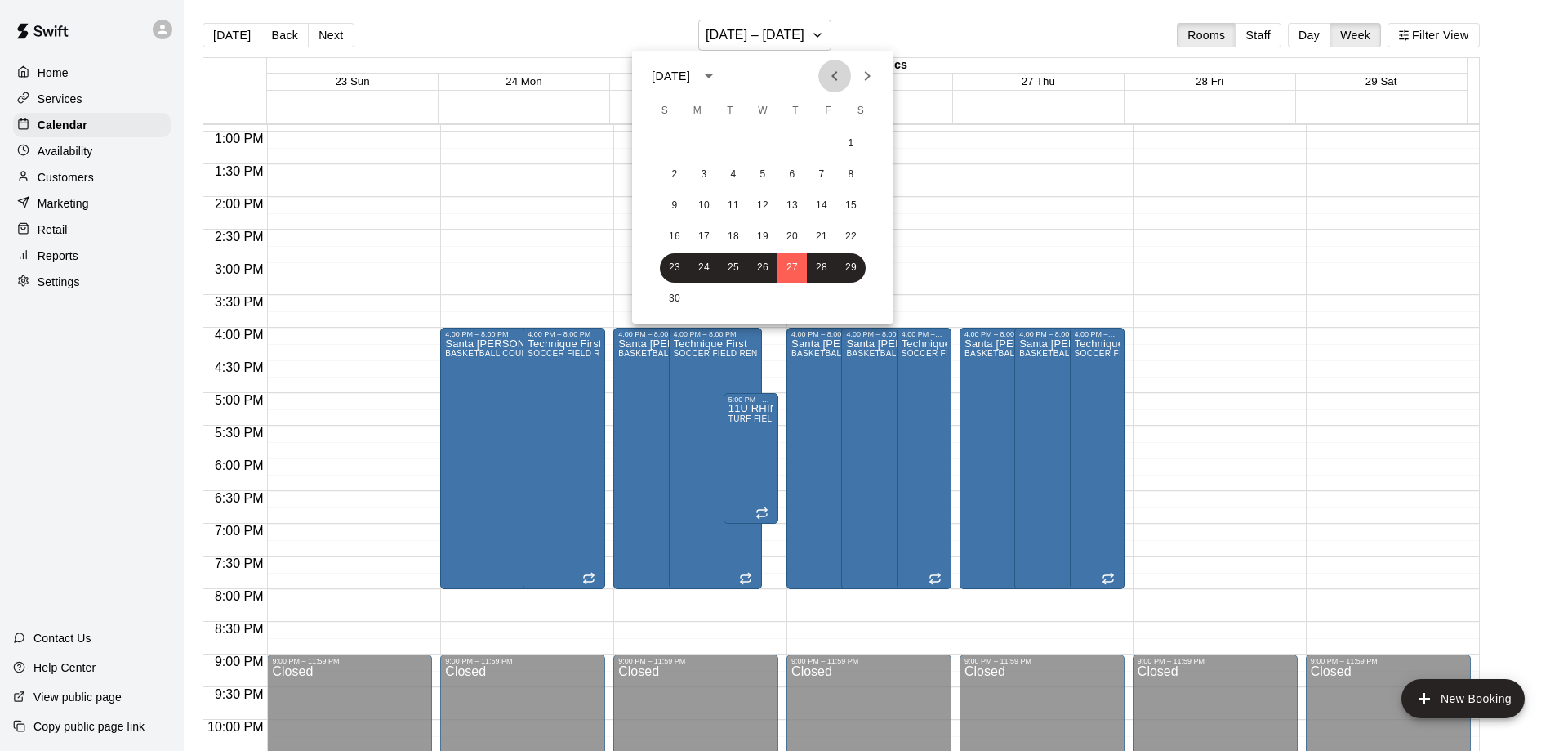
click at [834, 78] on icon "Previous month" at bounding box center [834, 76] width 6 height 9
click at [762, 235] on button "24" at bounding box center [762, 237] width 29 height 29
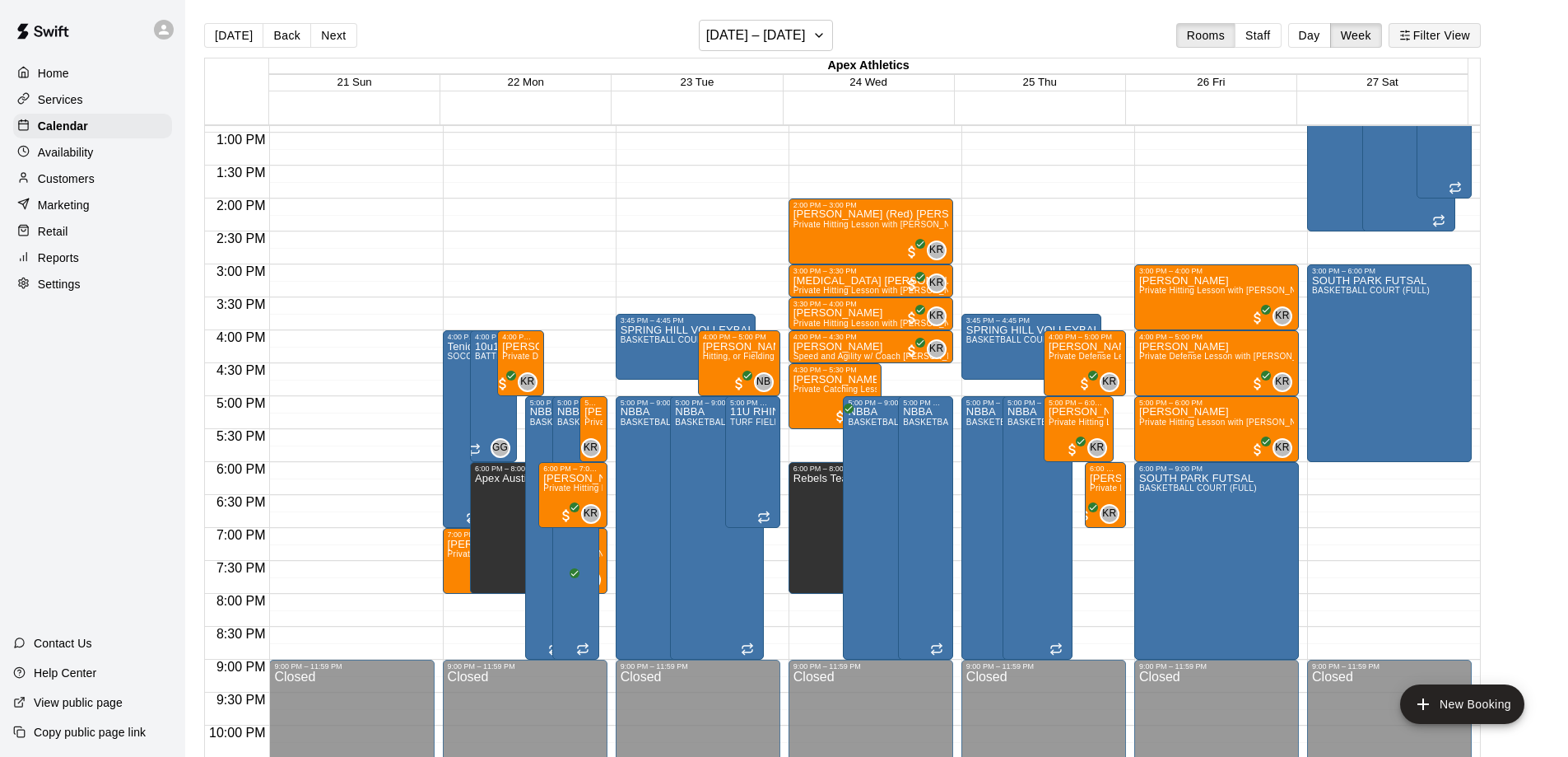
click at [1454, 33] on button "Filter View" at bounding box center [1434, 35] width 92 height 25
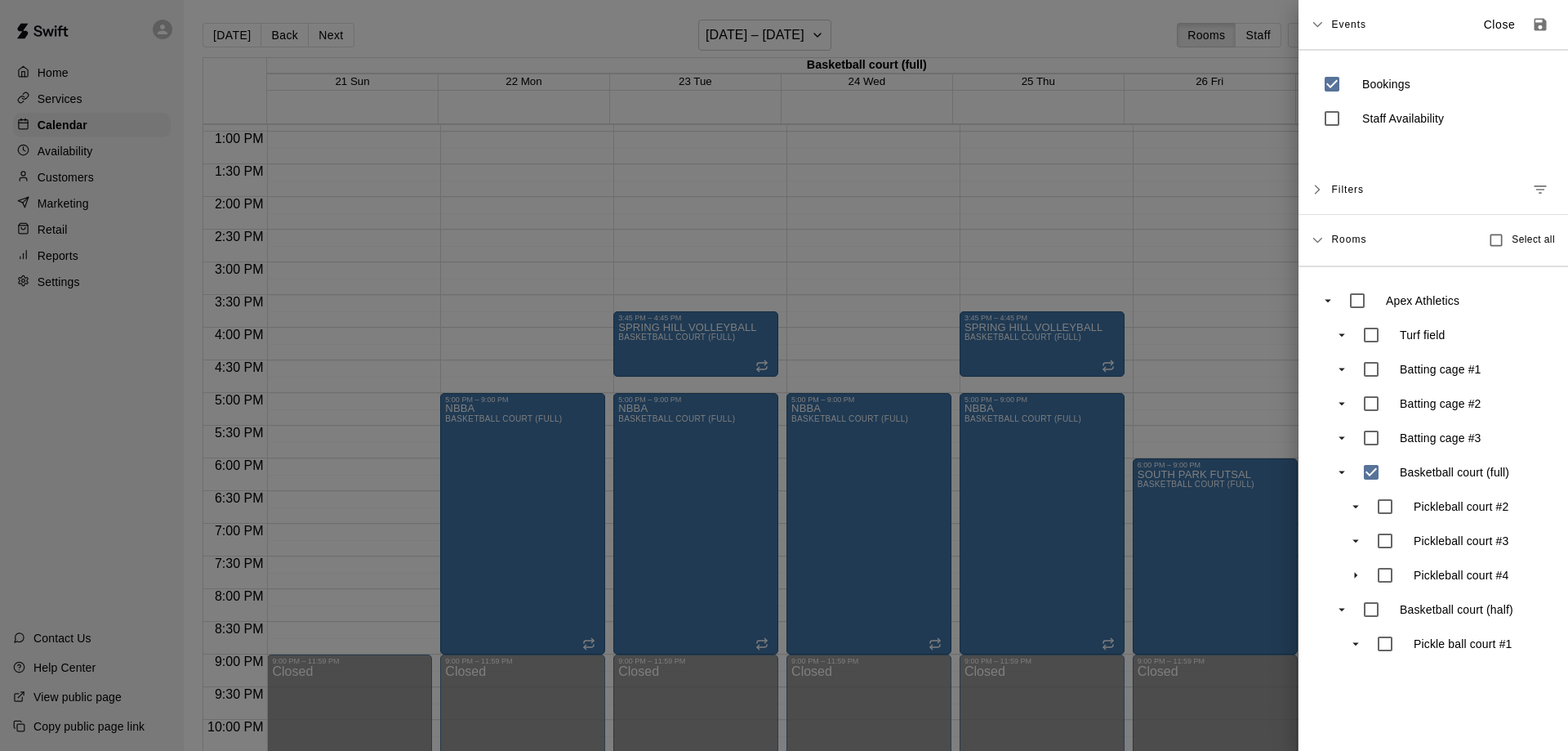
click at [1243, 285] on div at bounding box center [784, 375] width 1568 height 751
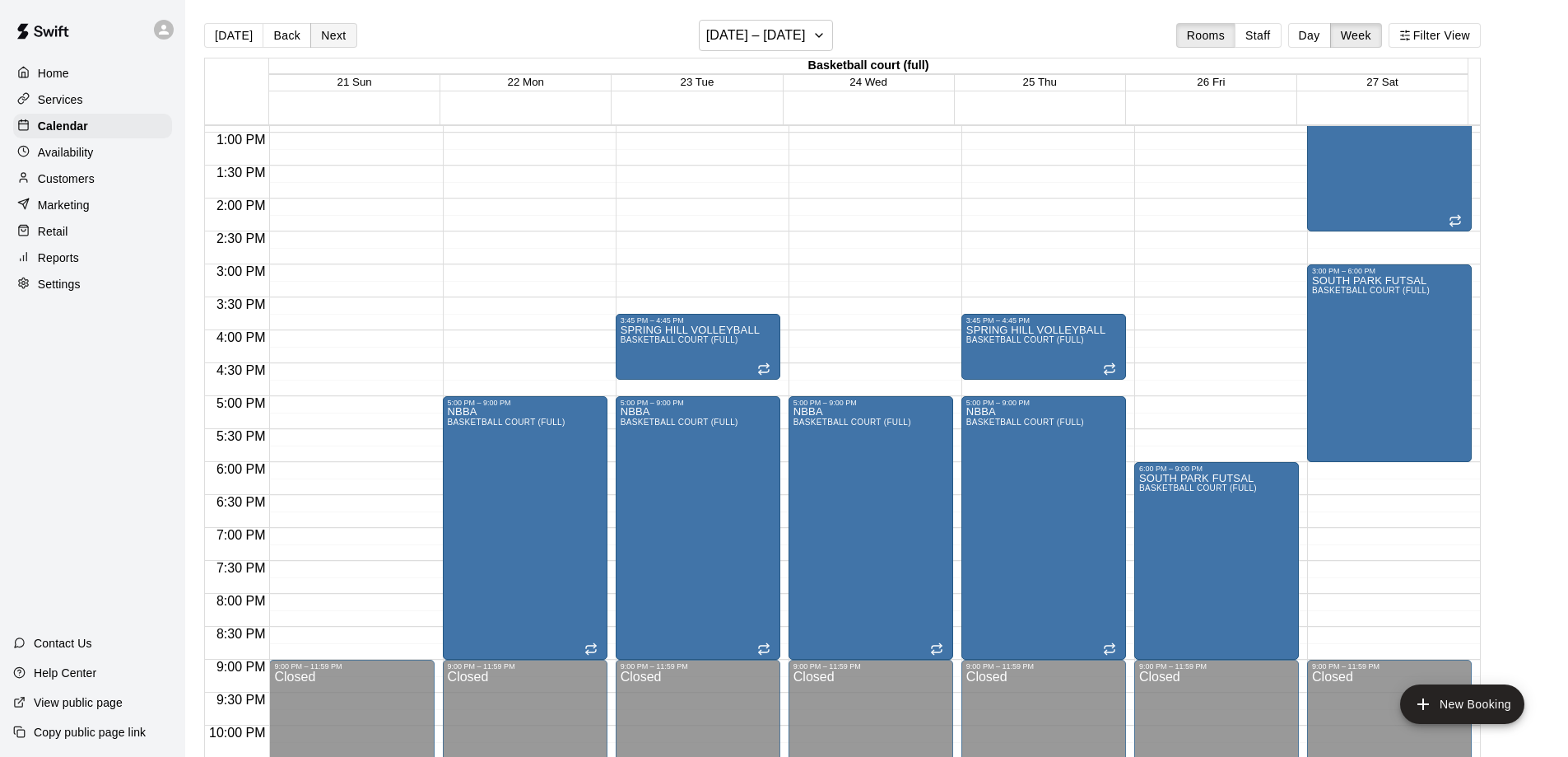
click at [327, 32] on button "Next" at bounding box center [333, 35] width 46 height 25
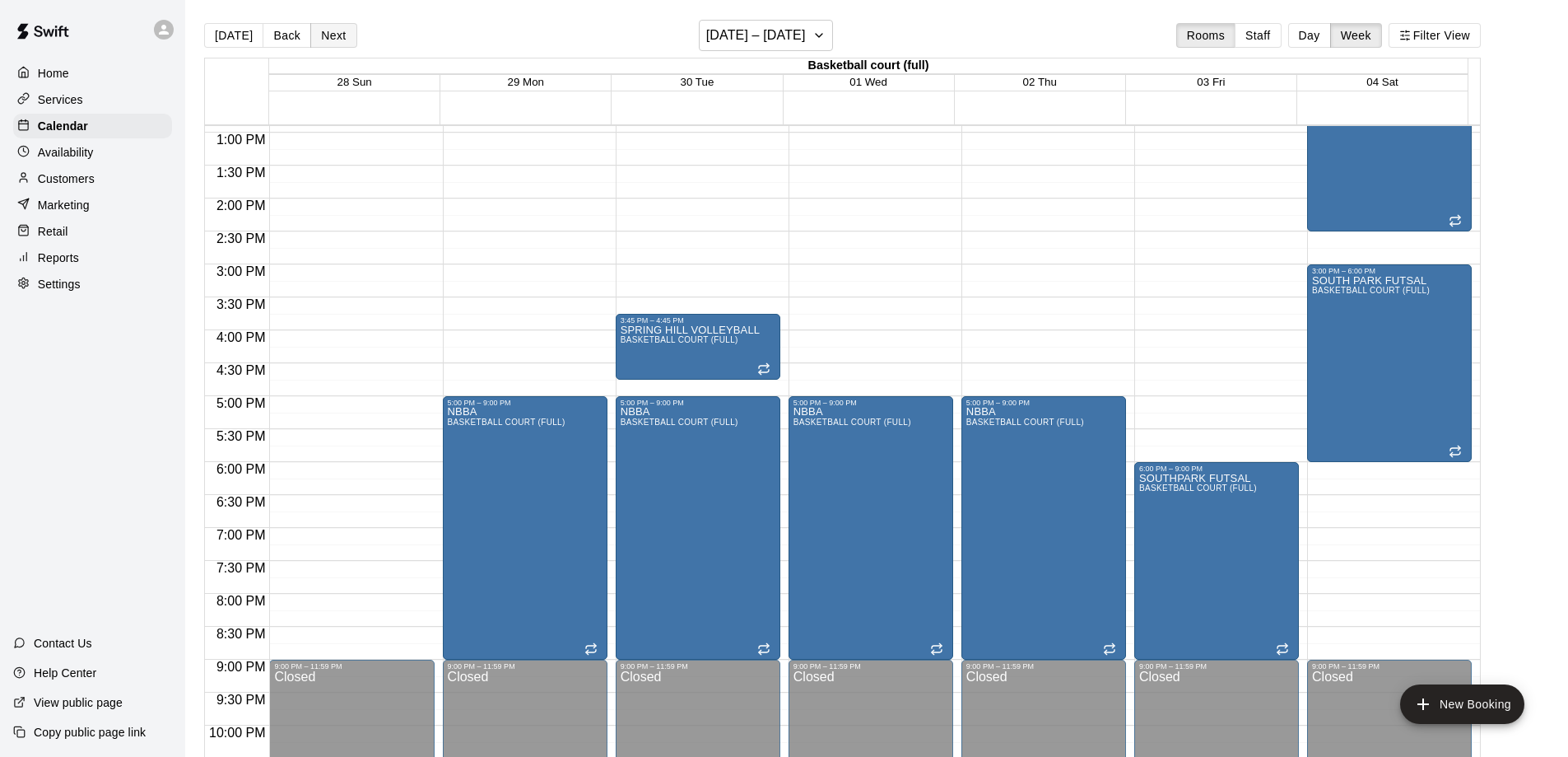
click at [327, 32] on button "Next" at bounding box center [333, 35] width 46 height 25
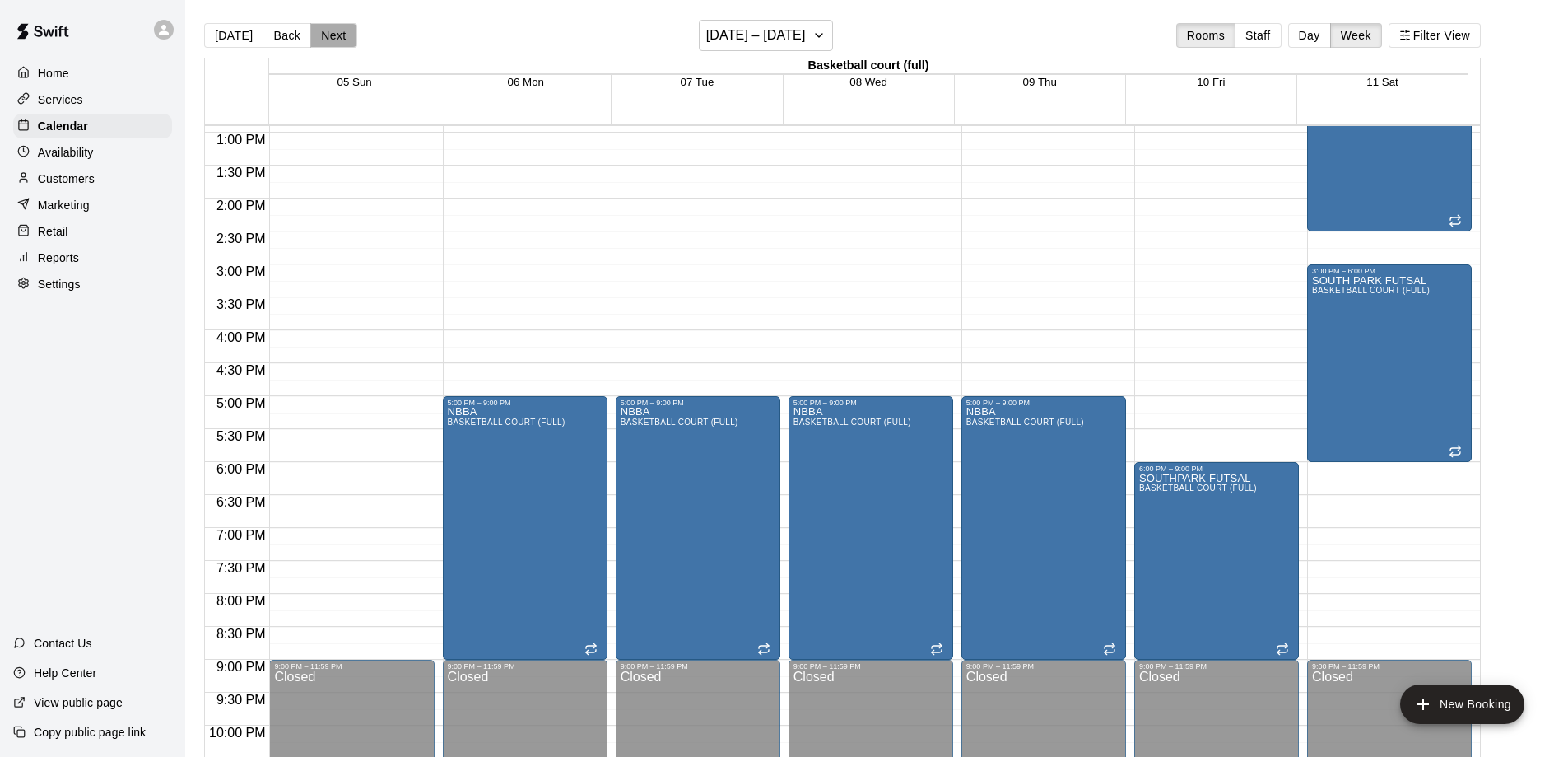
click at [327, 32] on button "Next" at bounding box center [333, 35] width 46 height 25
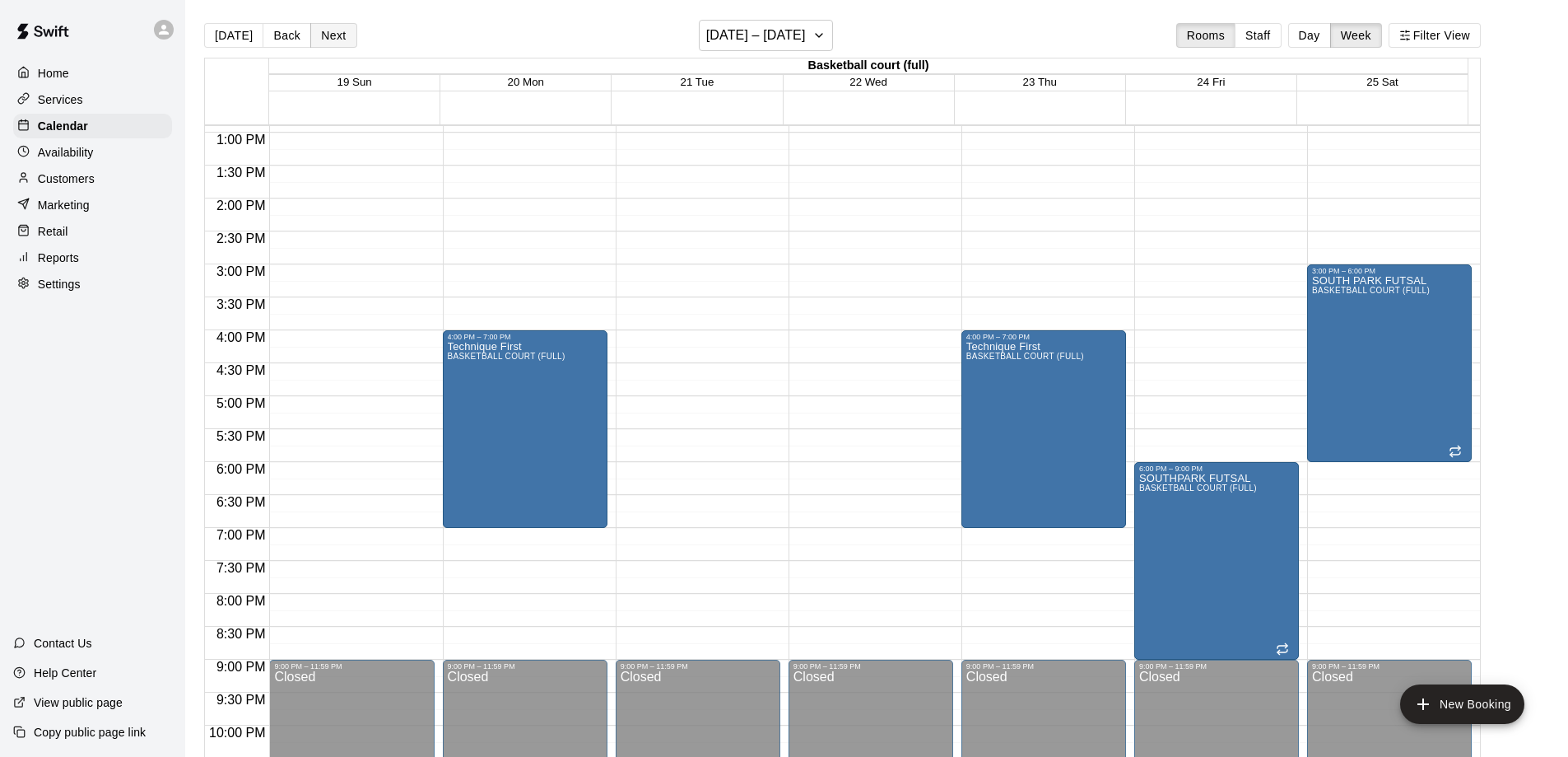
click at [324, 33] on button "Next" at bounding box center [333, 35] width 46 height 25
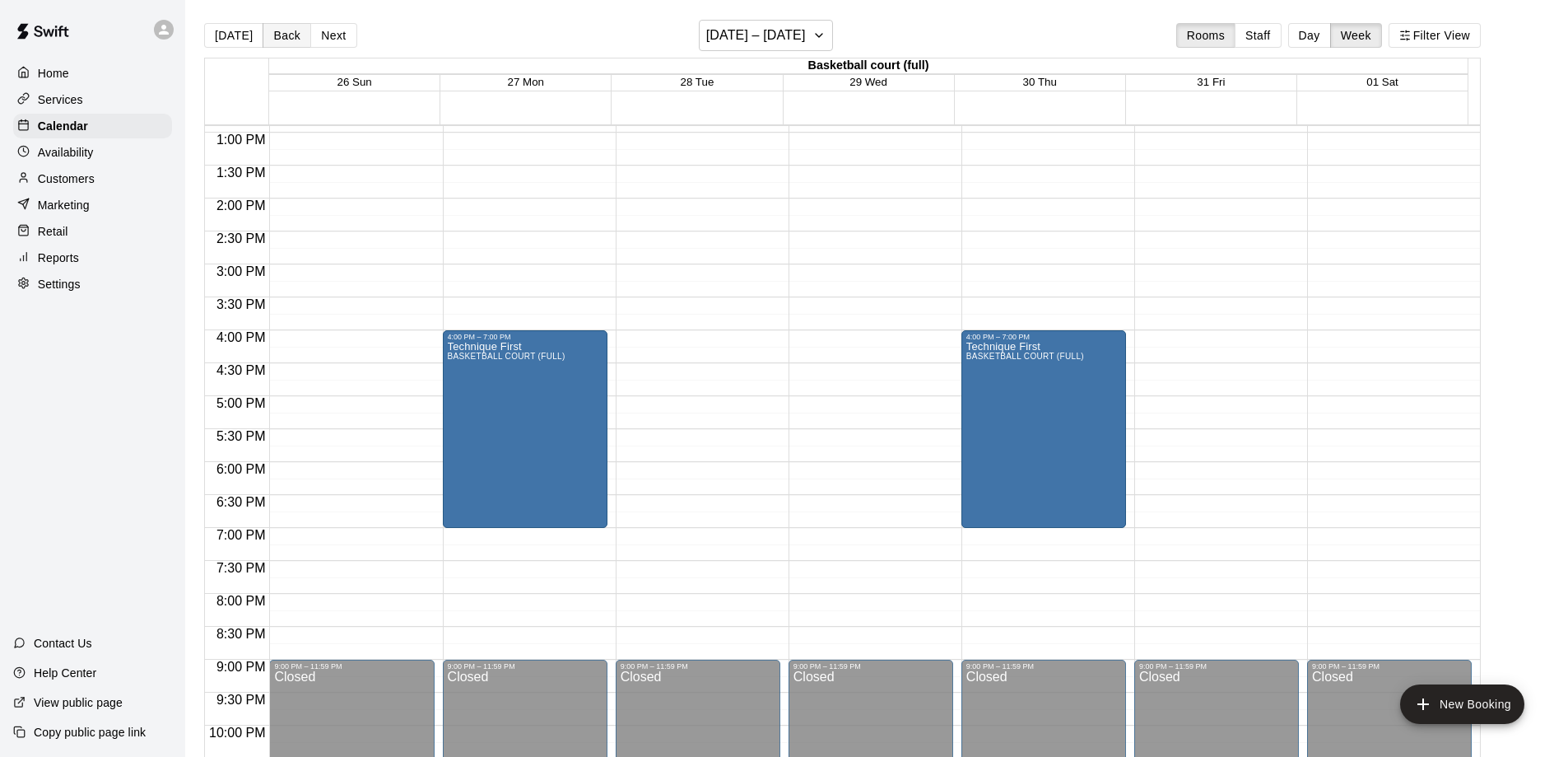
click at [287, 33] on button "Back" at bounding box center [286, 35] width 48 height 25
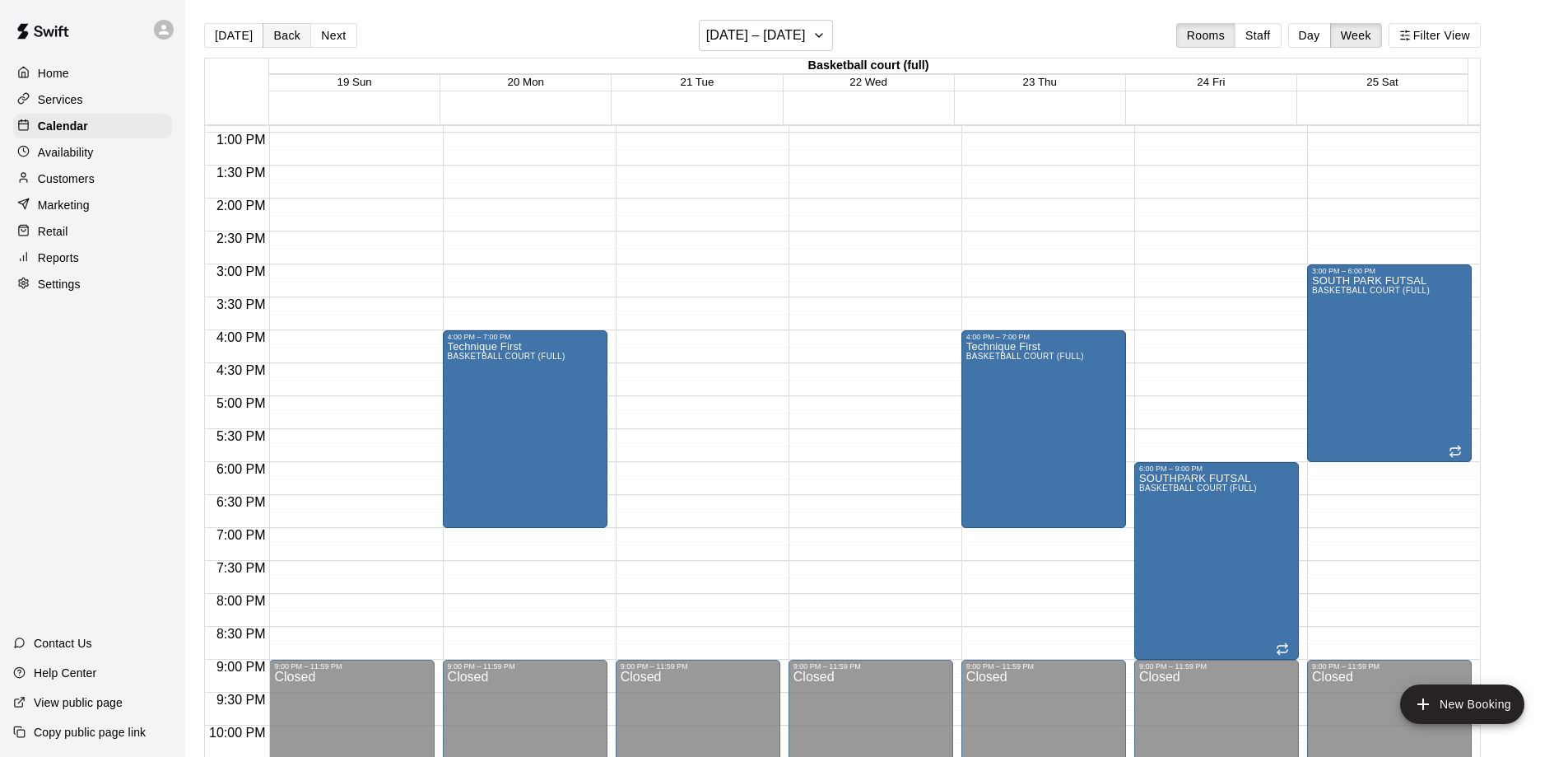
click at [269, 30] on button "Back" at bounding box center [286, 35] width 48 height 25
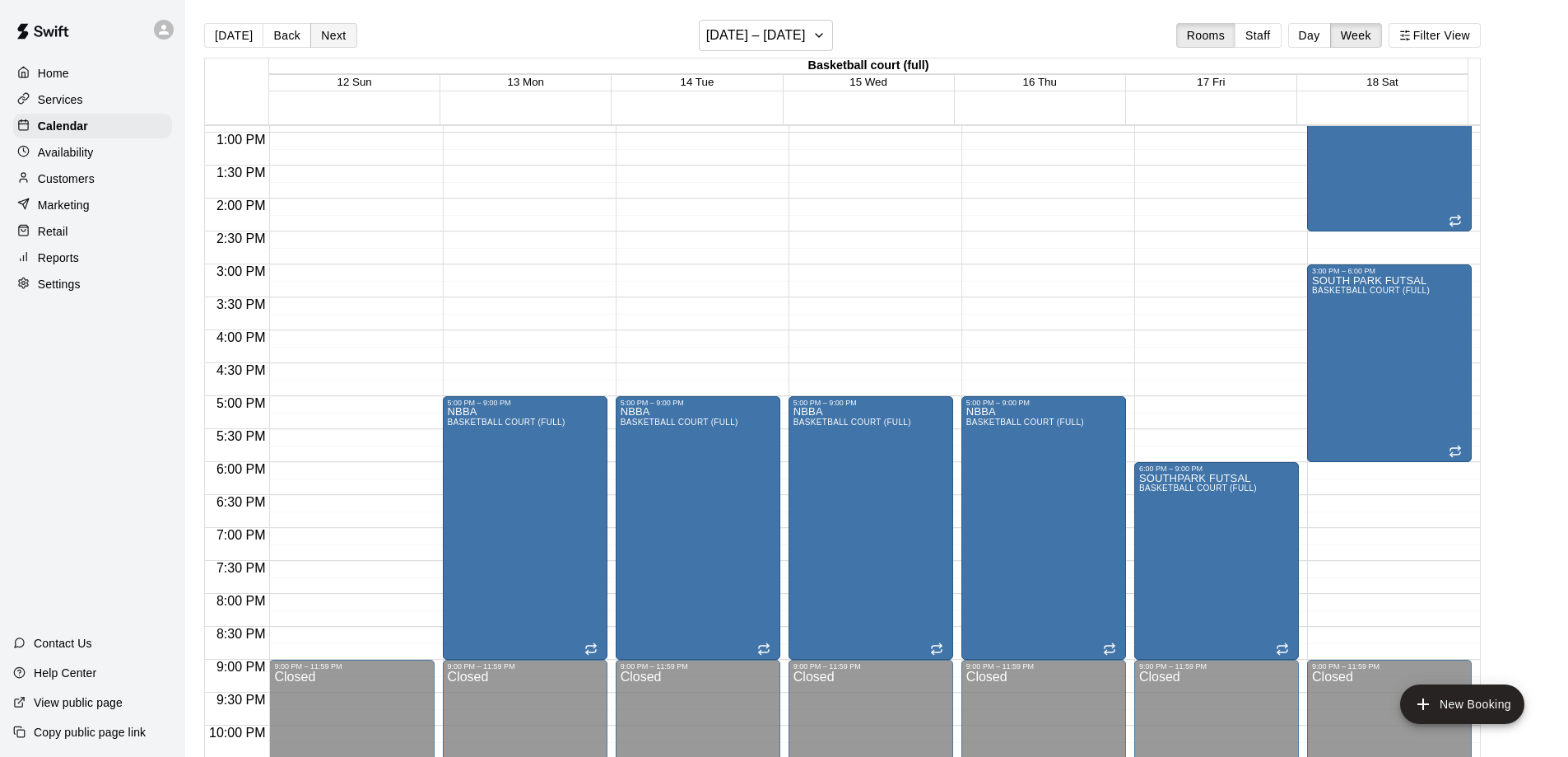
click at [325, 28] on button "Next" at bounding box center [333, 35] width 46 height 25
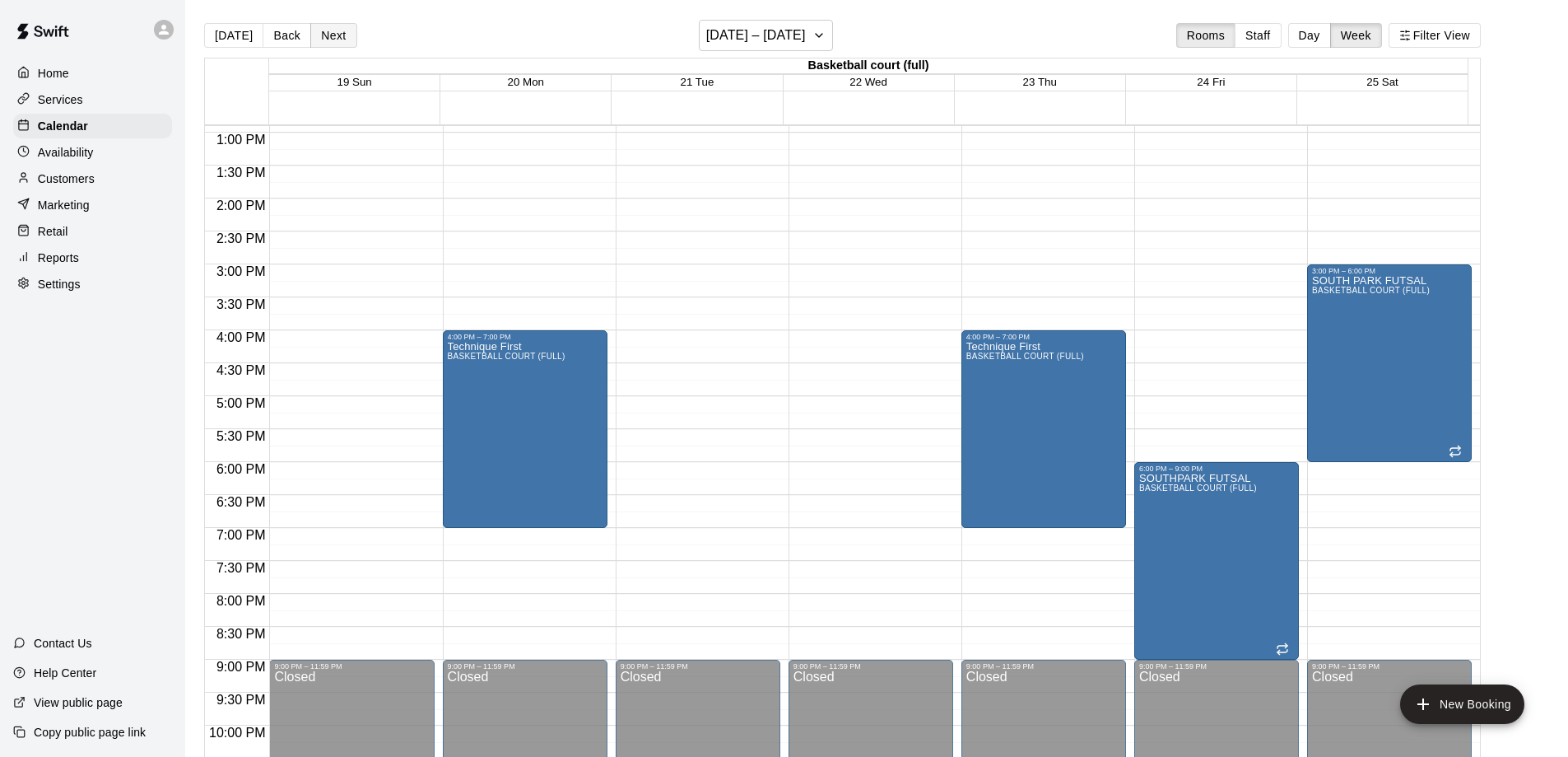
click at [325, 28] on button "Next" at bounding box center [333, 35] width 46 height 25
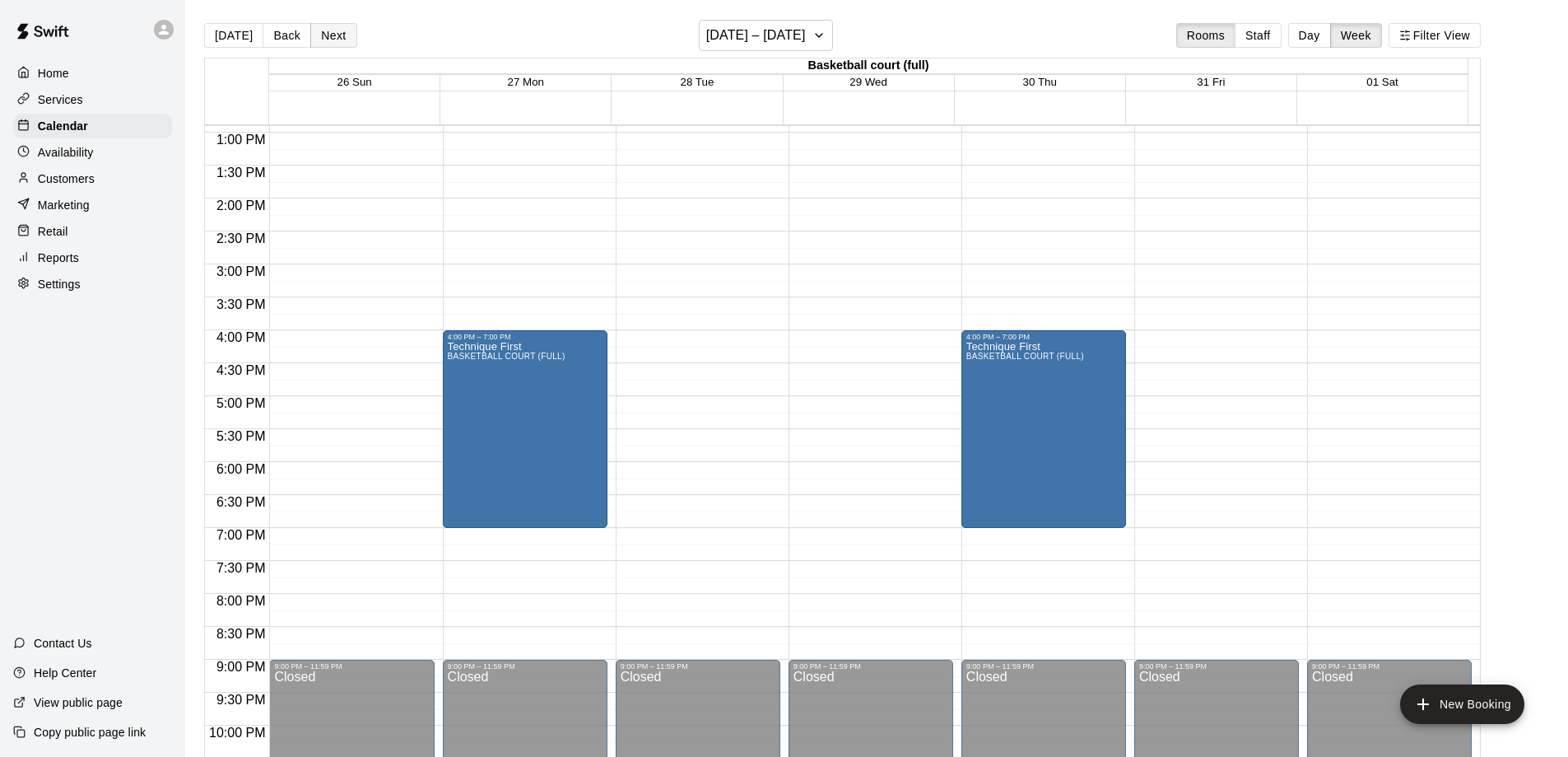
click at [325, 28] on button "Next" at bounding box center [333, 35] width 46 height 25
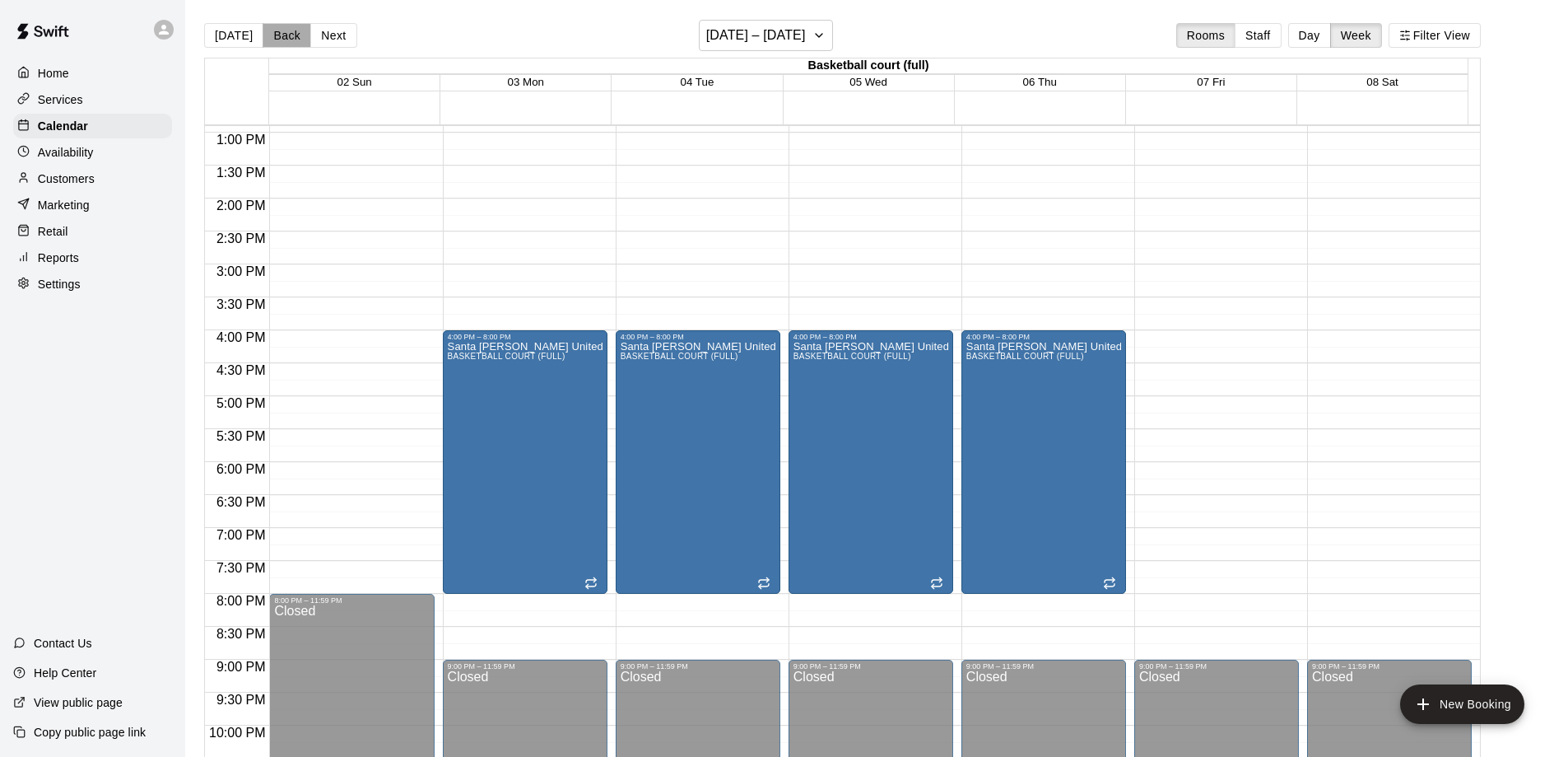
click at [276, 34] on button "Back" at bounding box center [286, 35] width 48 height 25
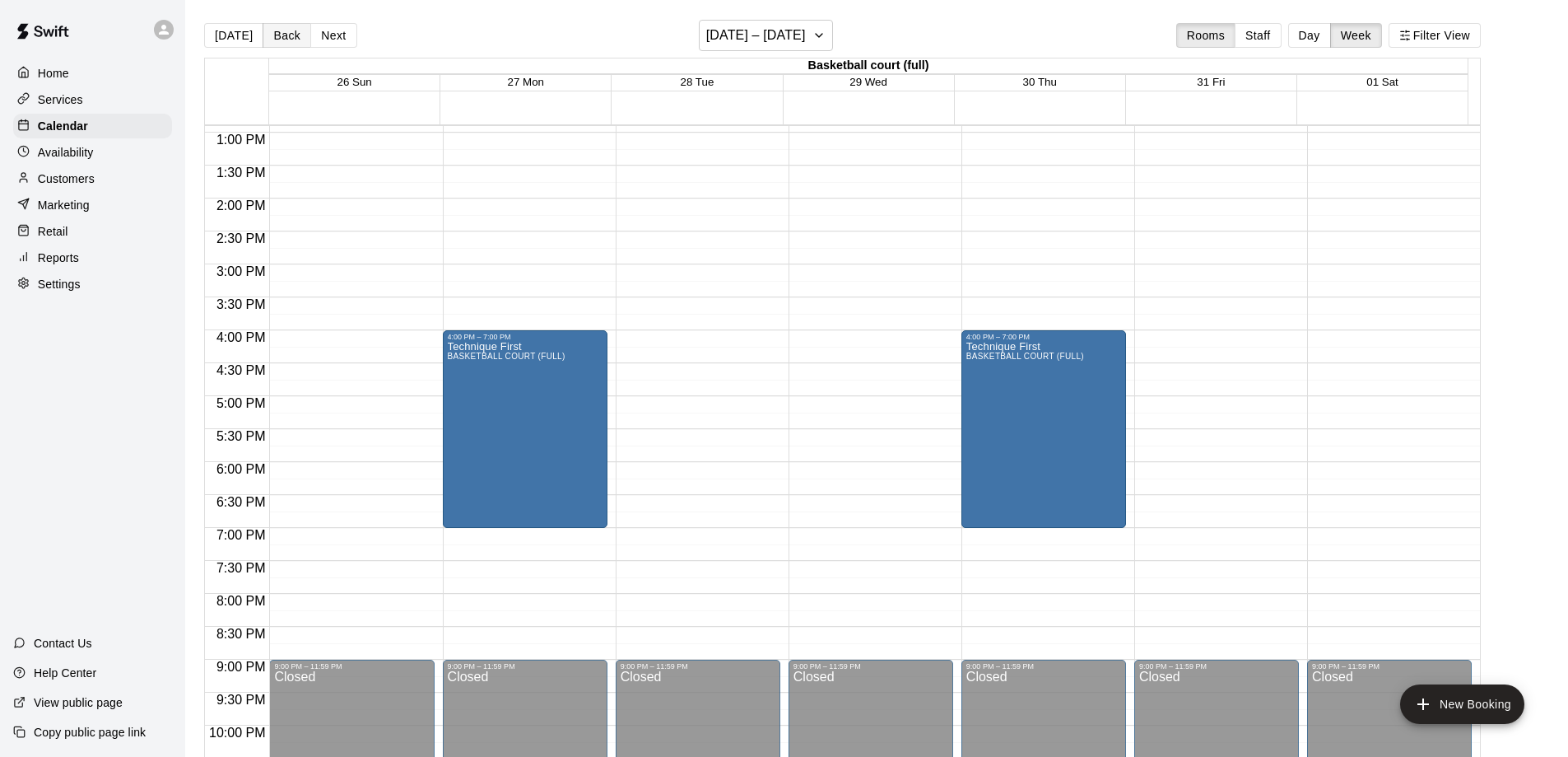
click at [276, 34] on button "Back" at bounding box center [286, 35] width 48 height 25
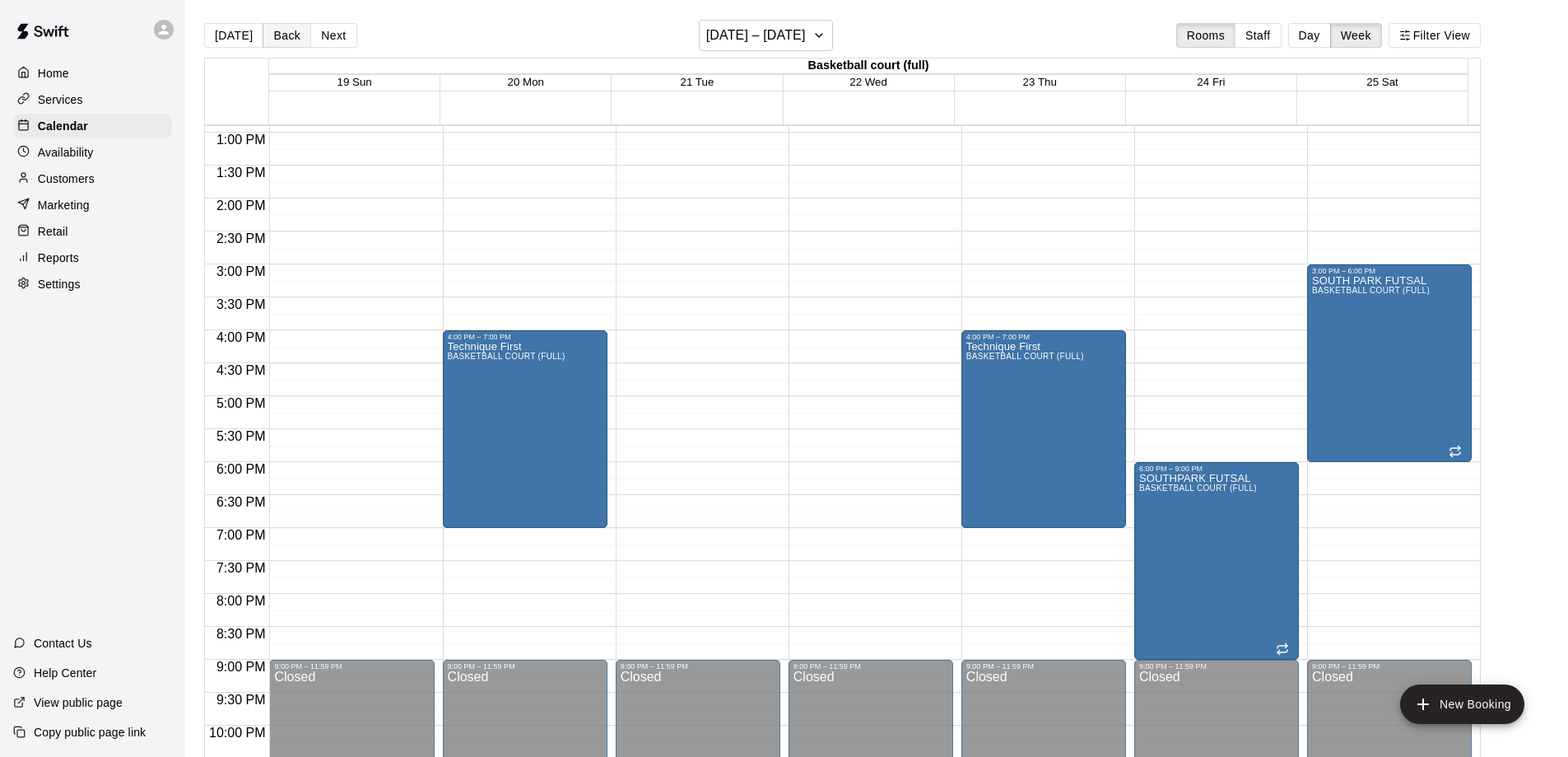
click at [276, 34] on button "Back" at bounding box center [286, 35] width 48 height 25
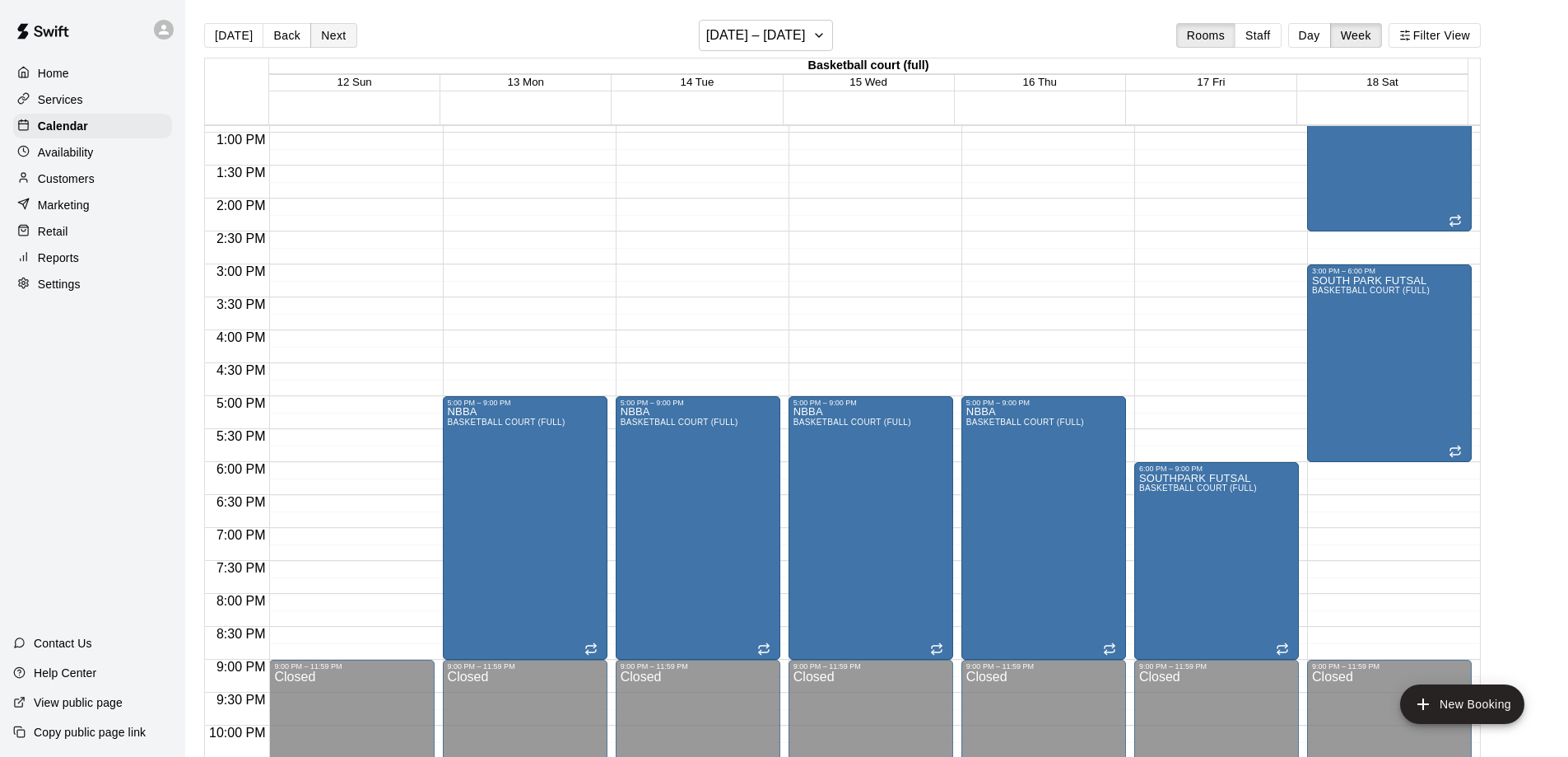
click at [330, 34] on button "Next" at bounding box center [333, 35] width 46 height 25
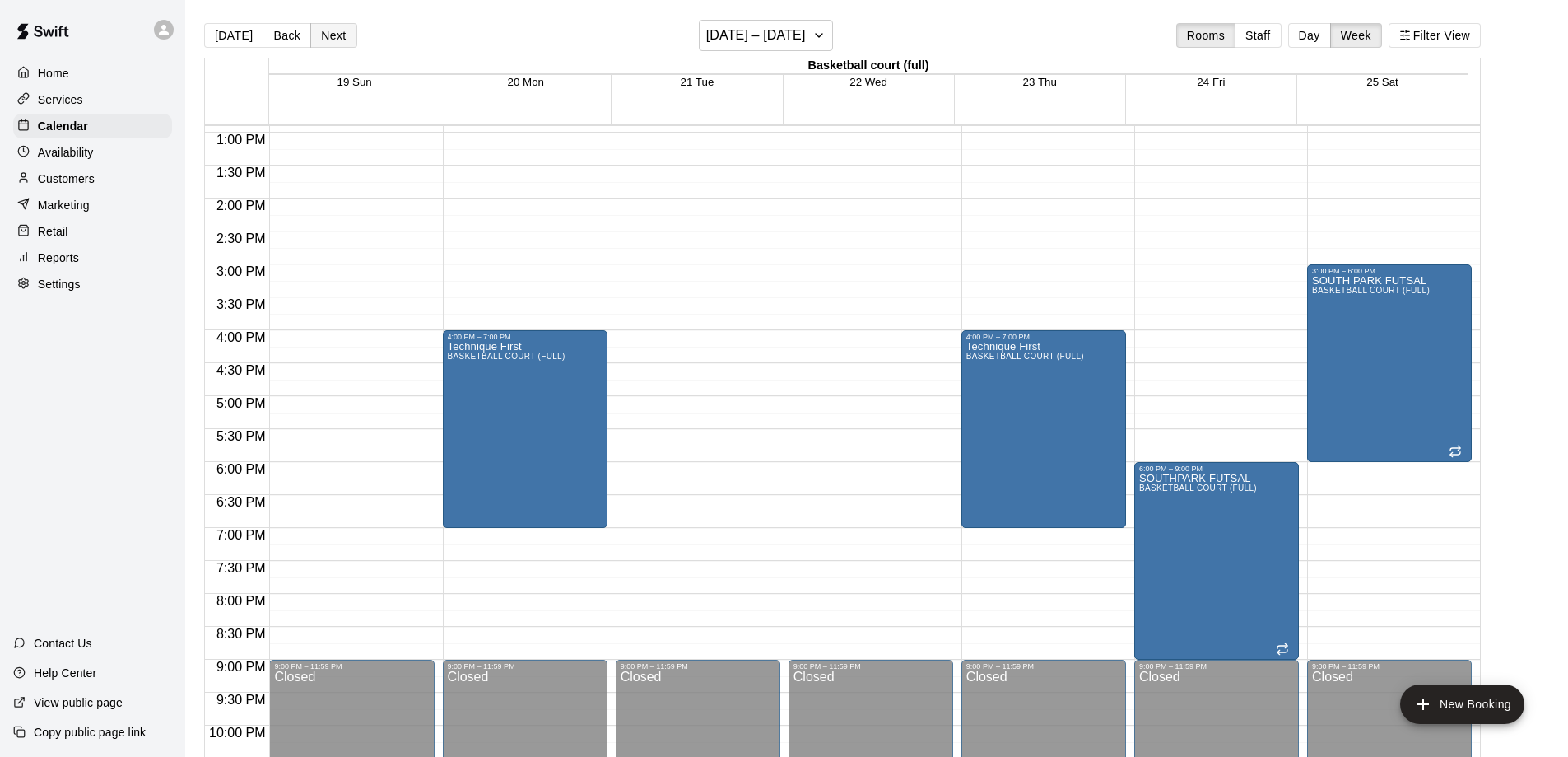
click at [327, 33] on button "Next" at bounding box center [333, 35] width 46 height 25
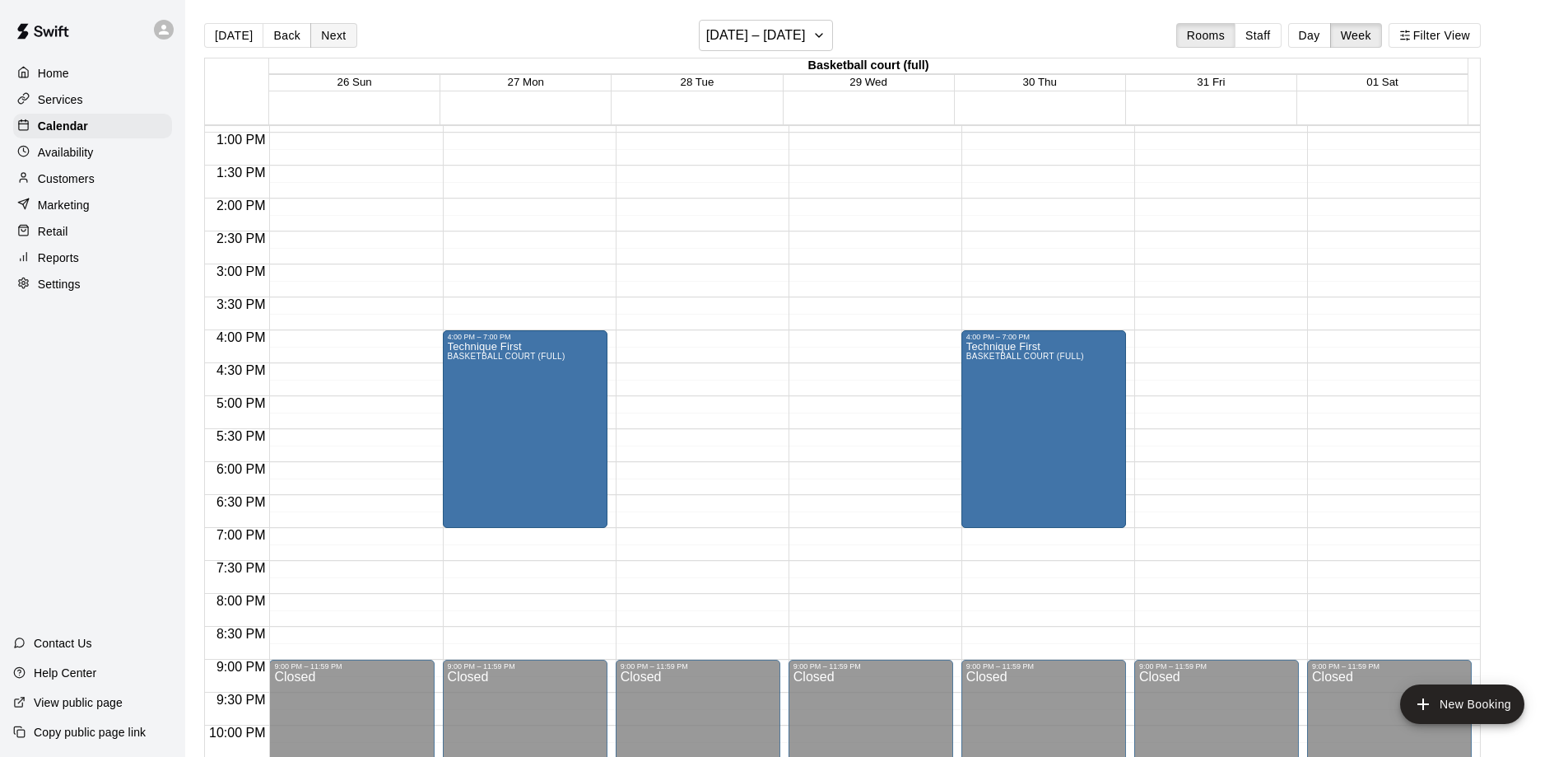
click at [327, 33] on button "Next" at bounding box center [333, 35] width 46 height 25
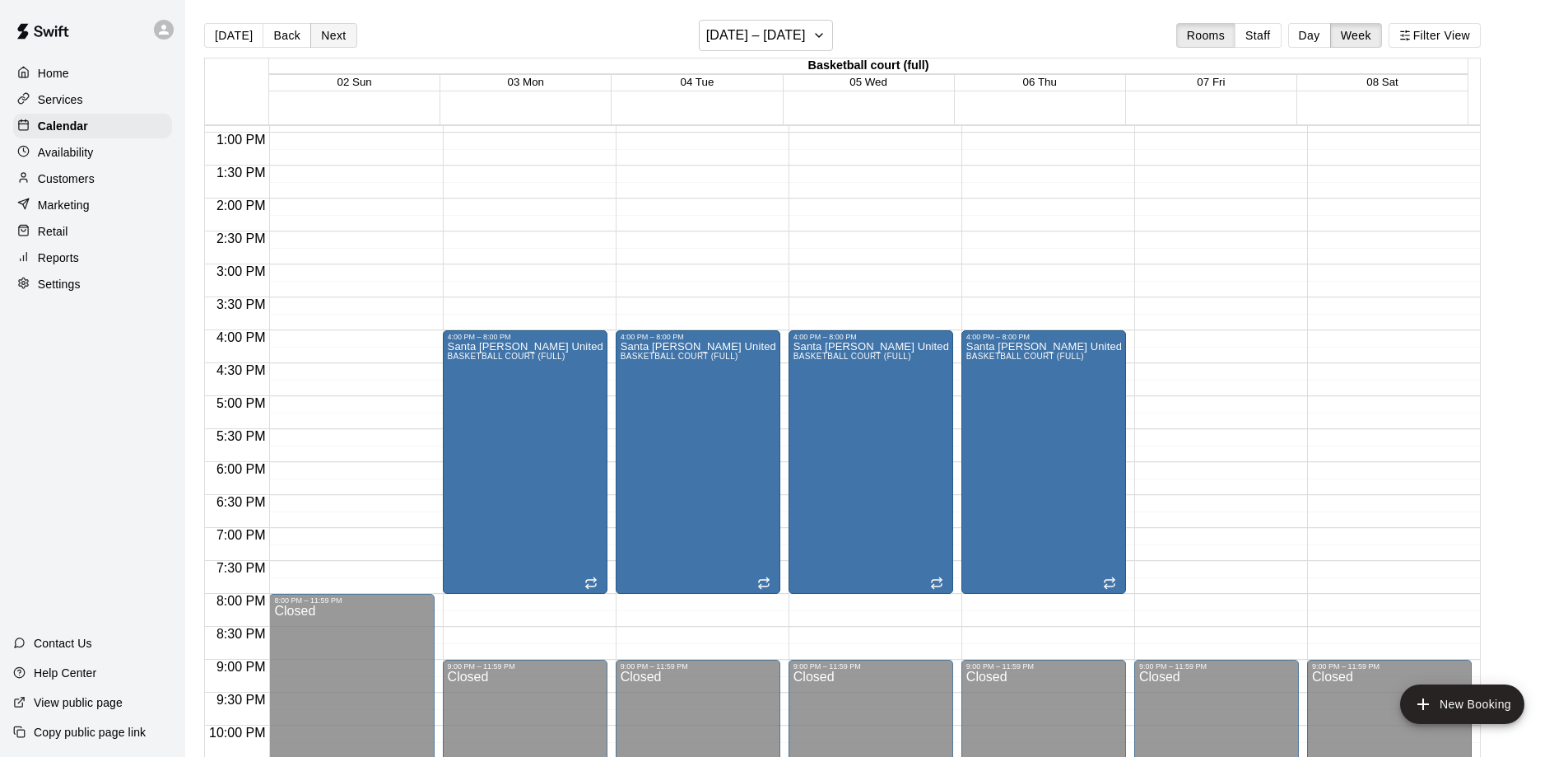
click at [330, 40] on button "Next" at bounding box center [333, 35] width 46 height 25
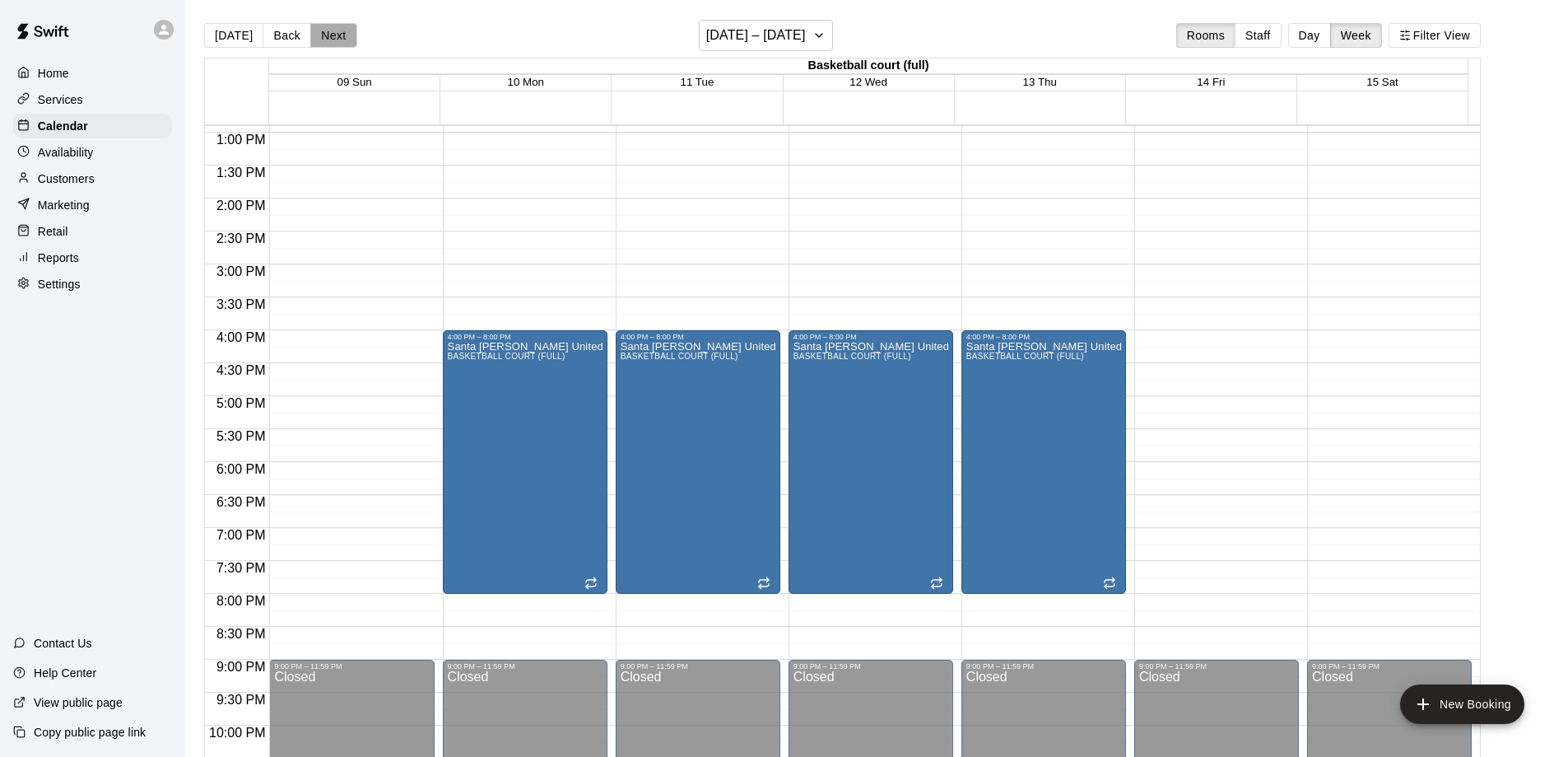
click at [332, 36] on button "Next" at bounding box center [333, 35] width 46 height 25
click at [329, 36] on button "Next" at bounding box center [333, 35] width 46 height 25
